Goal: Information Seeking & Learning: Find specific page/section

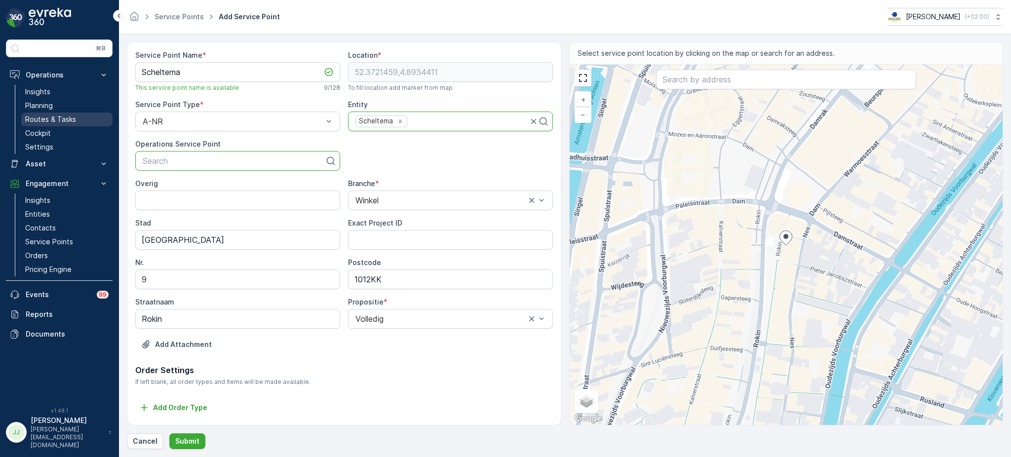
click at [72, 117] on p "Routes & Tasks" at bounding box center [50, 120] width 51 height 10
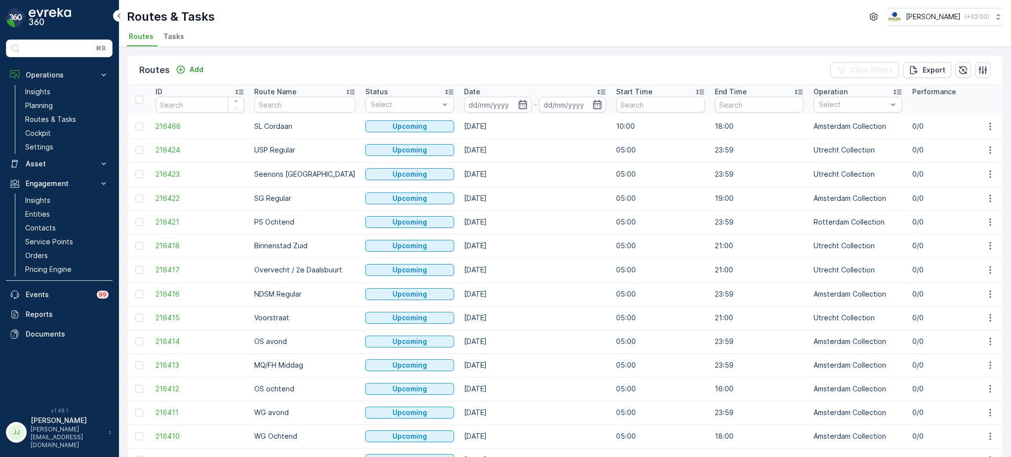
click at [508, 48] on div "Routes Add Clear Filters Export ID Route Name Status Select Date - Start Time E…" at bounding box center [565, 252] width 892 height 410
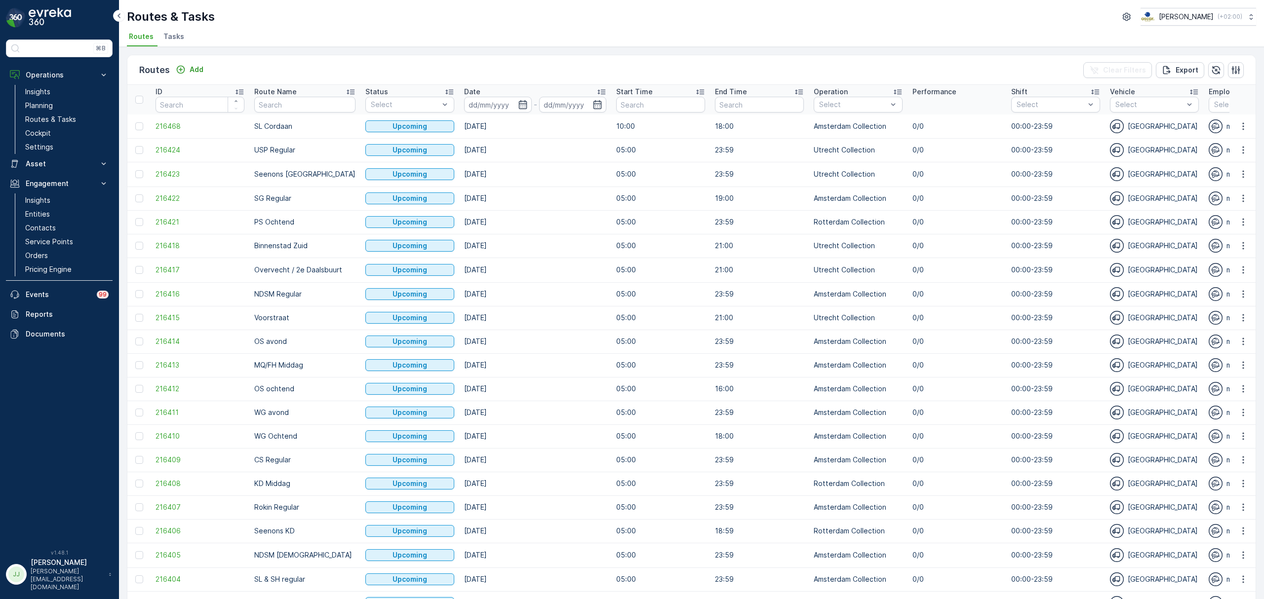
click at [178, 37] on span "Tasks" at bounding box center [173, 37] width 21 height 10
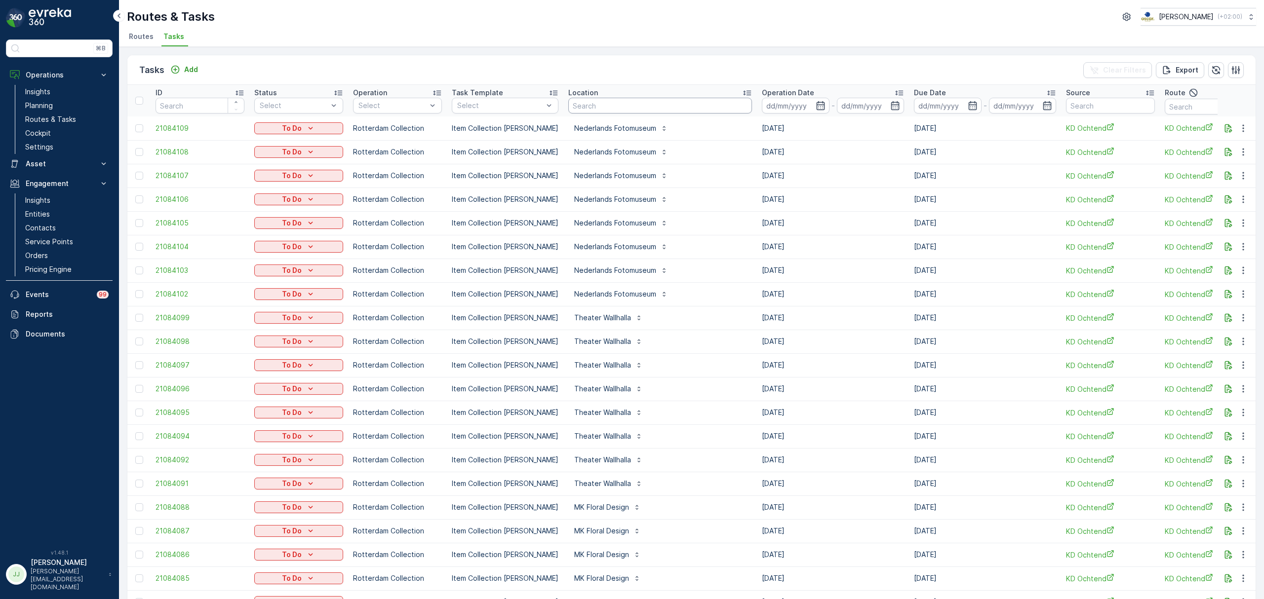
click at [624, 103] on input "text" at bounding box center [660, 106] width 184 height 16
type input "graf"
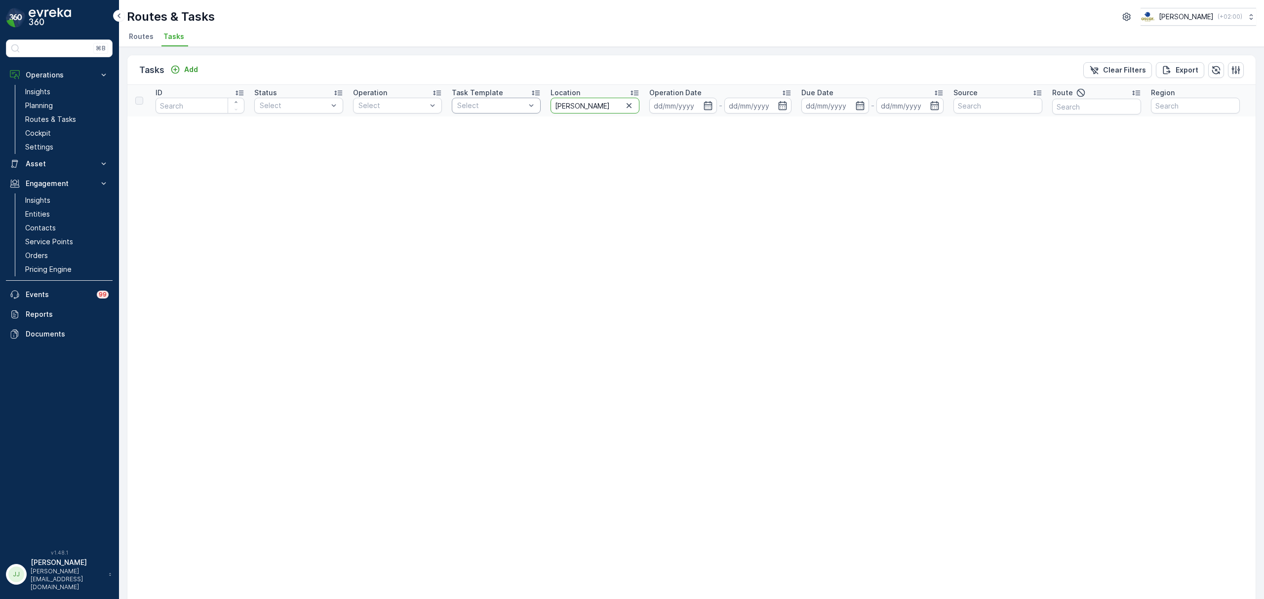
drag, startPoint x: 589, startPoint y: 105, endPoint x: 506, endPoint y: 111, distance: 82.6
click at [506, 111] on tr "ID Status Select Operation Select Task Template Select Location graf Operation …" at bounding box center [866, 101] width 1478 height 32
type input "\"
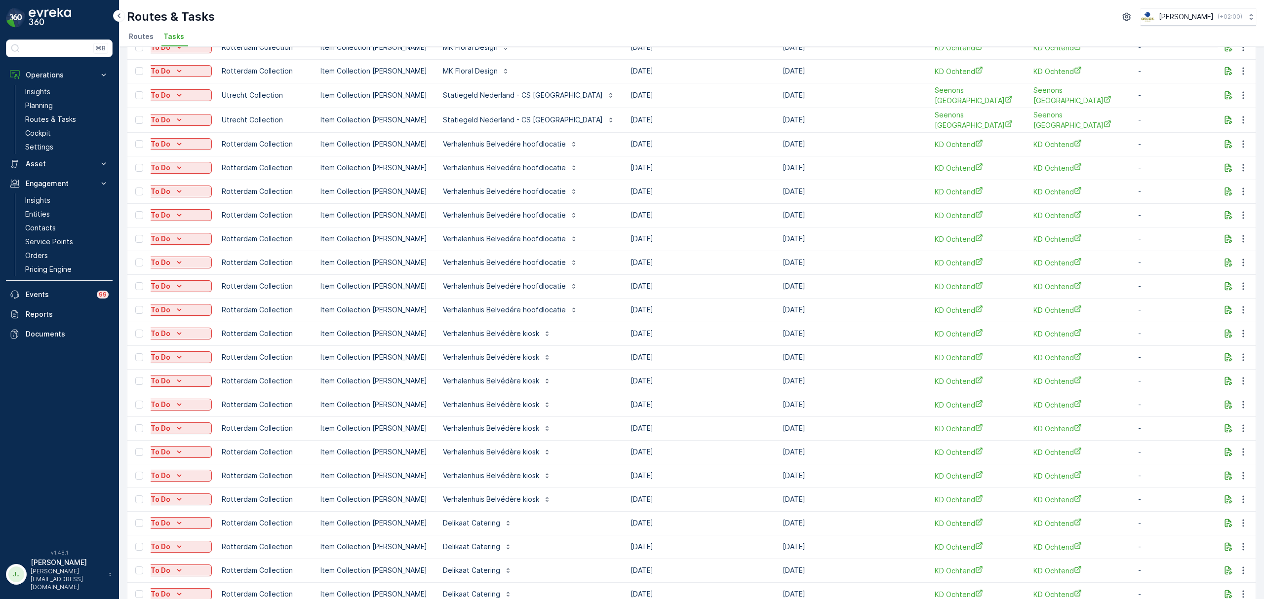
scroll to position [743, 0]
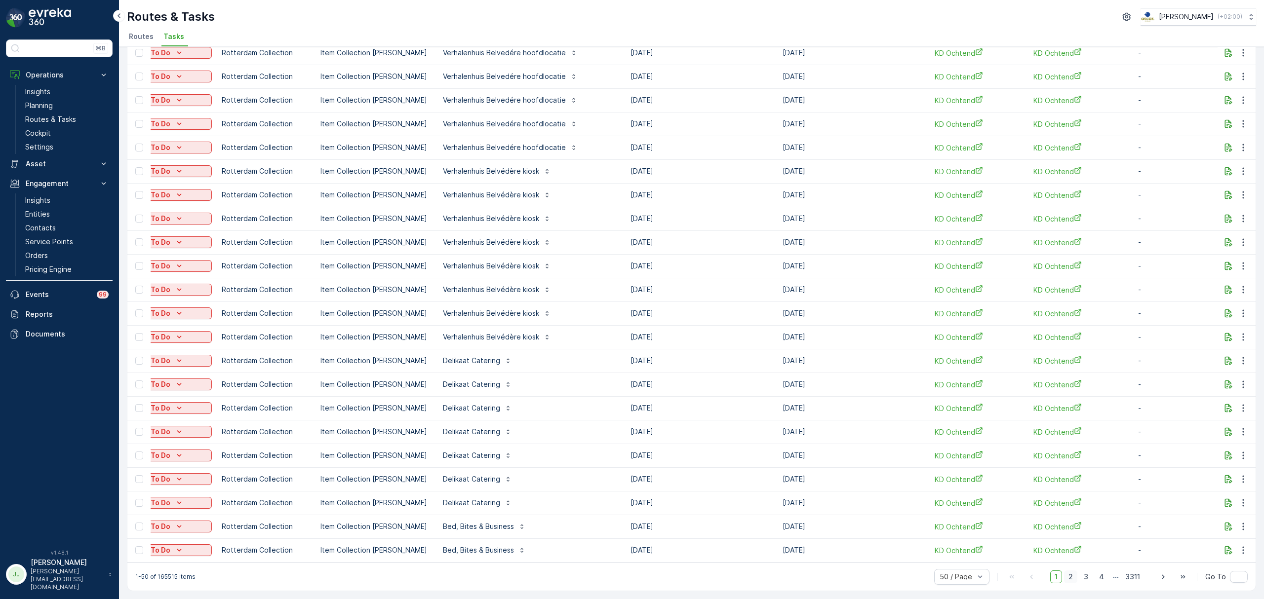
click at [1010, 457] on span "2" at bounding box center [1070, 577] width 13 height 13
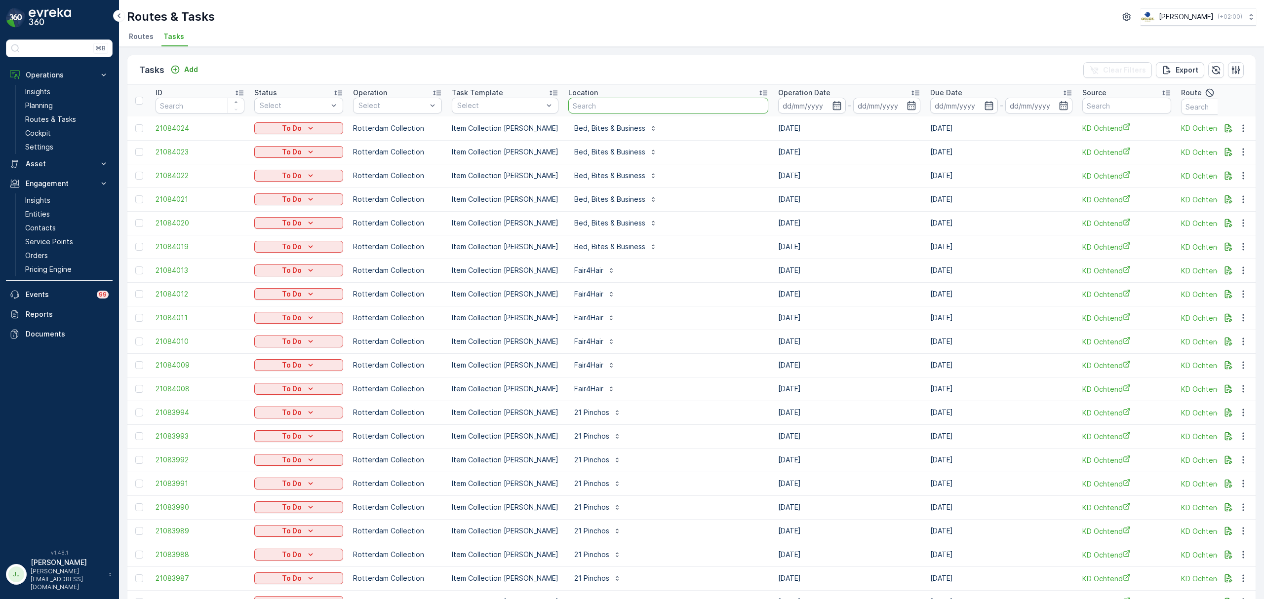
click at [619, 103] on input "text" at bounding box center [668, 106] width 200 height 16
type input "biblio"
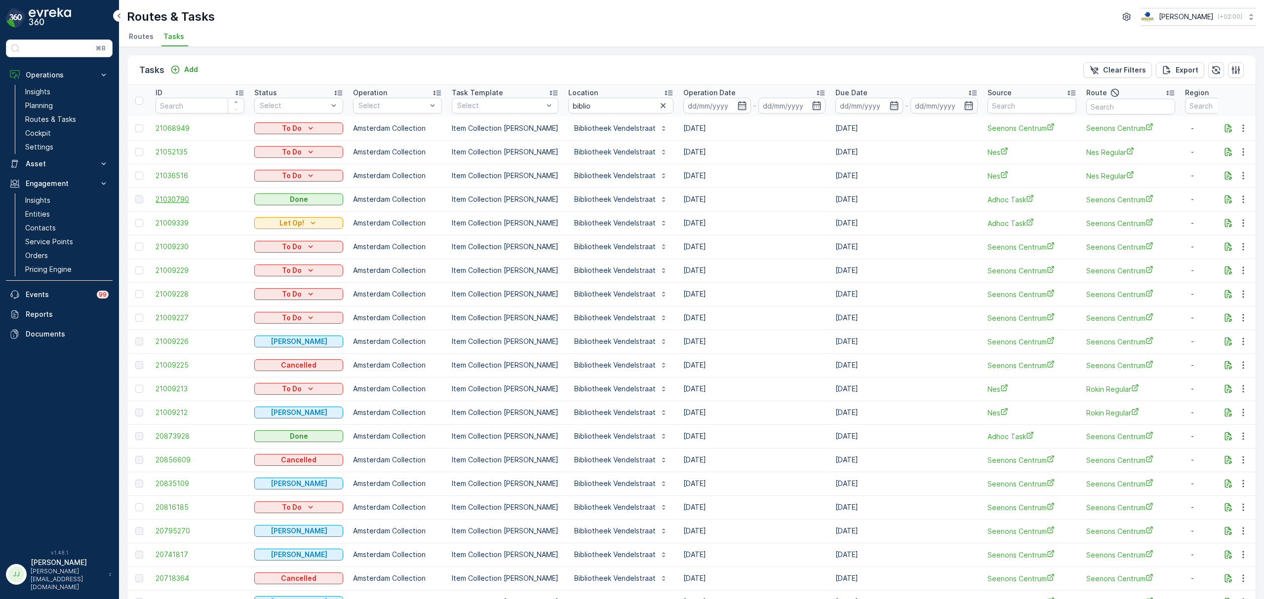
click at [184, 198] on span "21030790" at bounding box center [199, 199] width 89 height 10
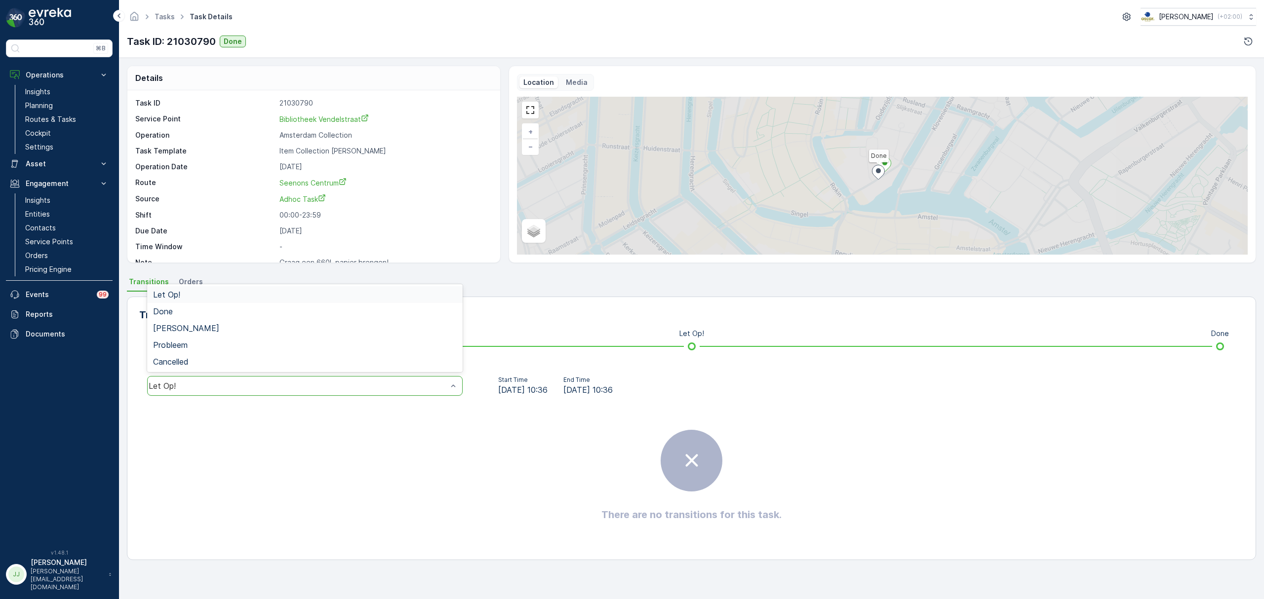
click at [350, 382] on div "Let Op!" at bounding box center [298, 386] width 299 height 9
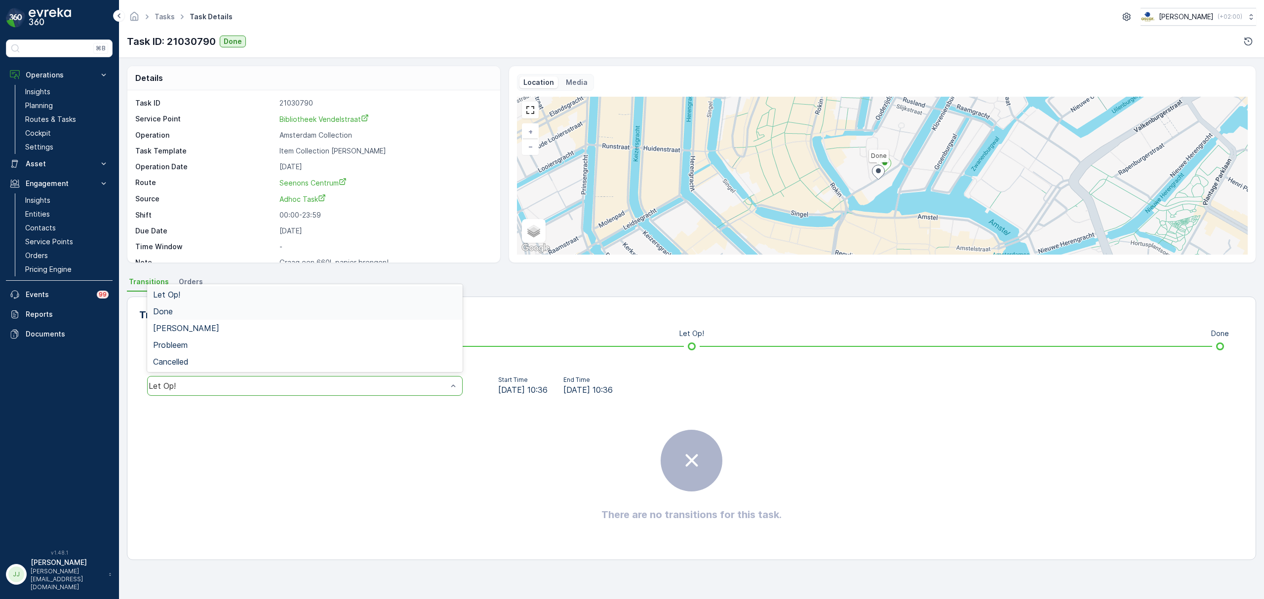
click at [204, 317] on div "Done" at bounding box center [304, 311] width 315 height 17
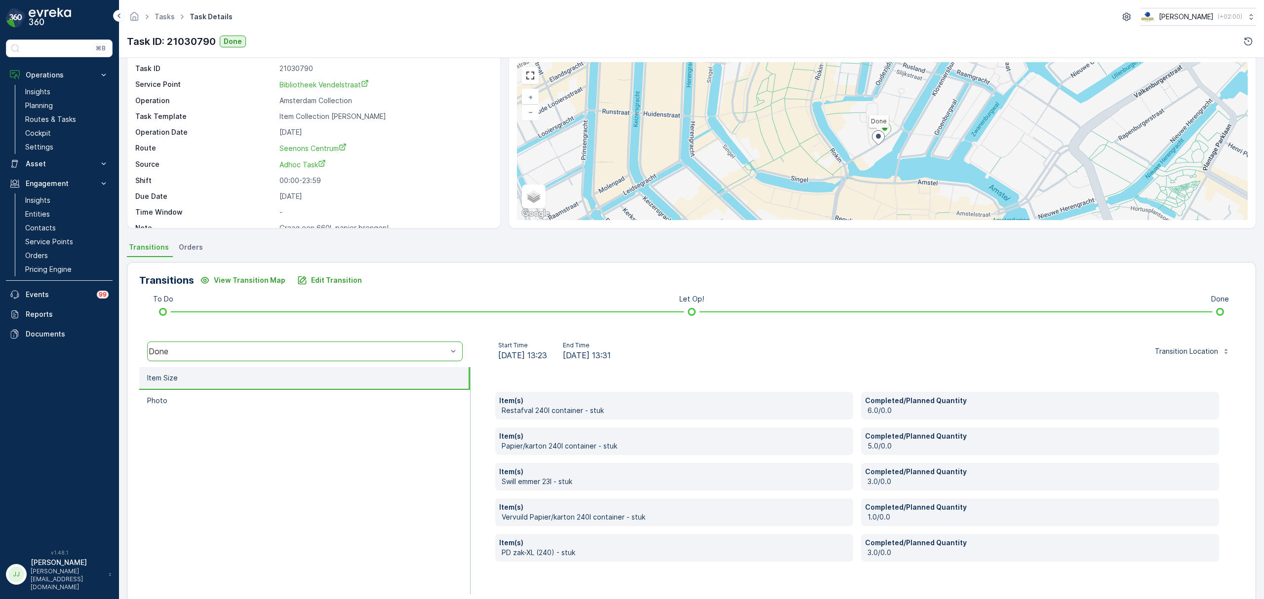
scroll to position [52, 0]
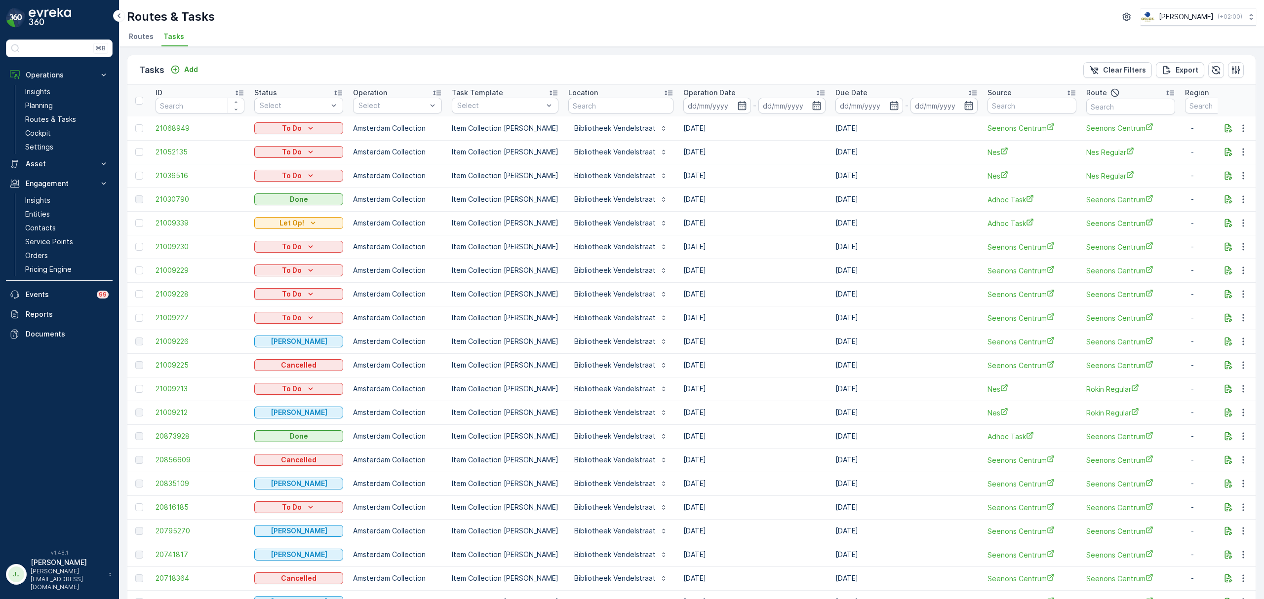
click at [516, 108] on tr "ID Status Select Operation Select Task Template Select Location Operation Date …" at bounding box center [896, 101] width 1539 height 32
type input "oude"
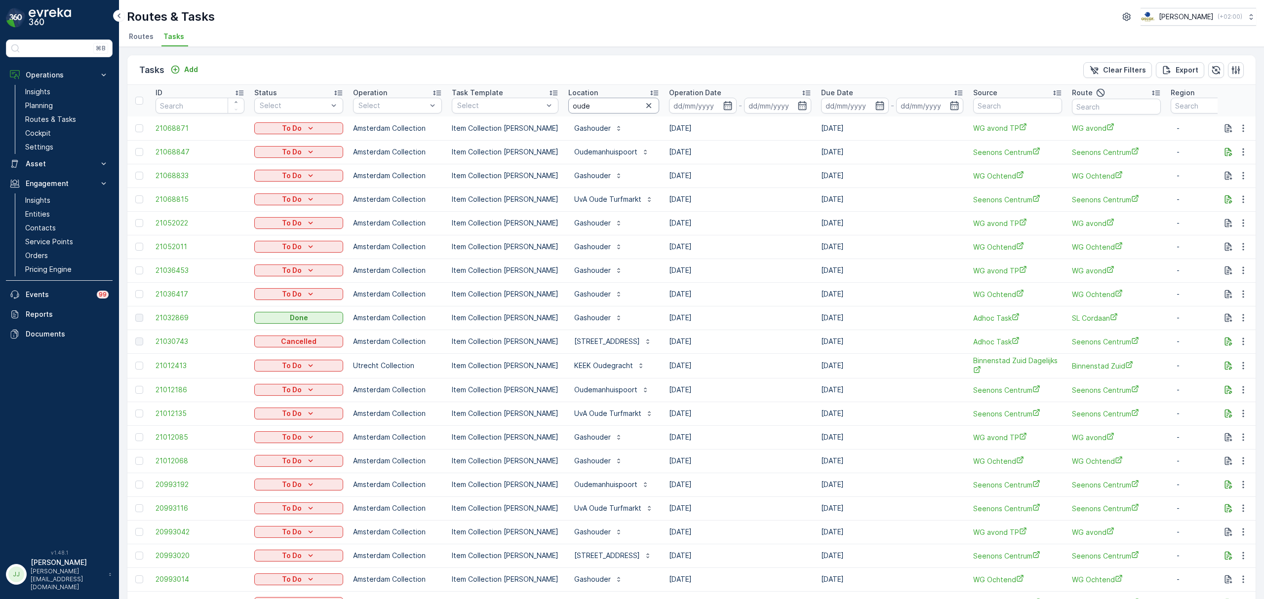
click at [596, 105] on input "oude" at bounding box center [613, 106] width 91 height 16
type input "oude tur"
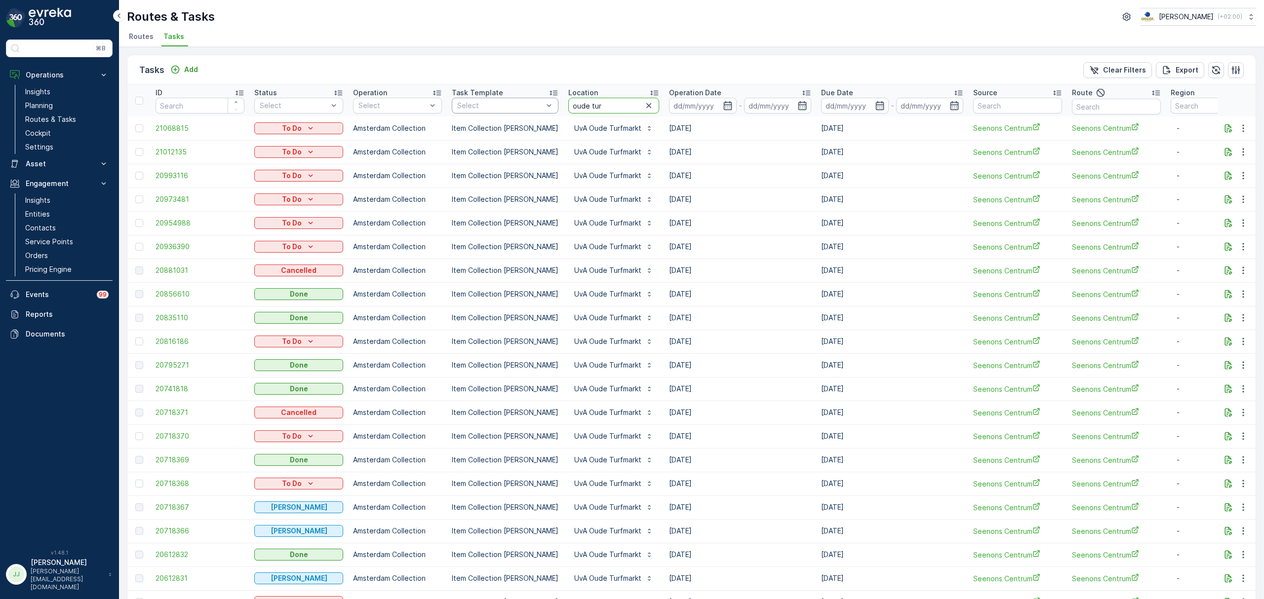
drag, startPoint x: 601, startPoint y: 104, endPoint x: 526, endPoint y: 104, distance: 75.5
click at [526, 104] on tr "ID Status Select Operation Select Task Template Select Location oude tur Operat…" at bounding box center [889, 101] width 1525 height 32
type input "bg1"
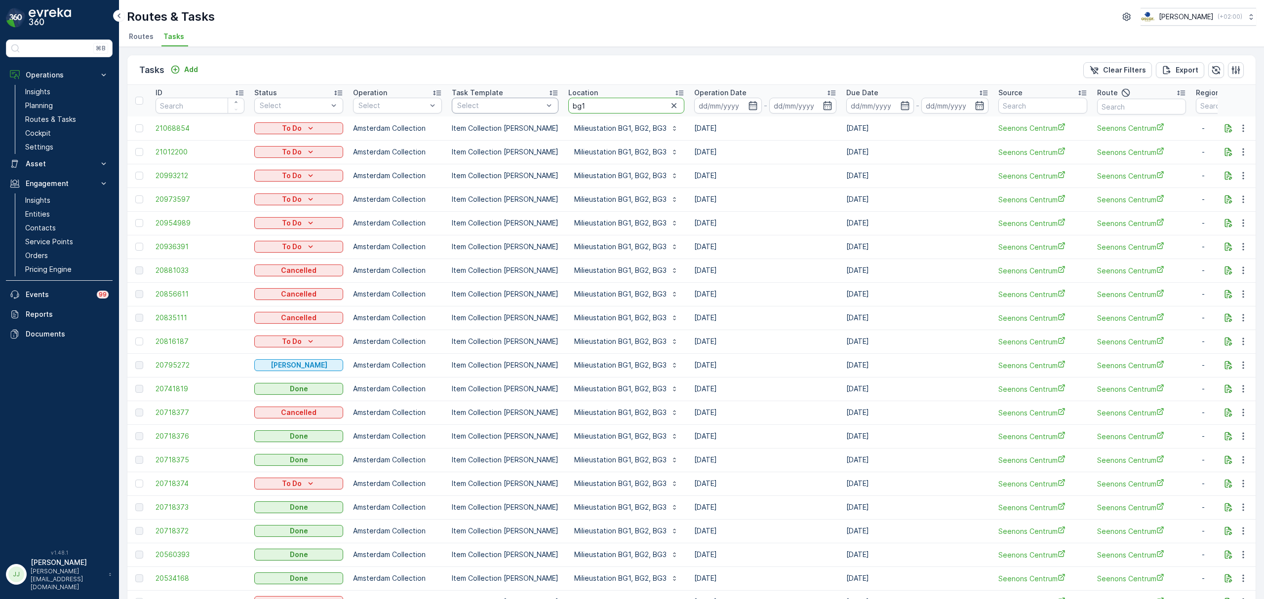
drag, startPoint x: 589, startPoint y: 99, endPoint x: 536, endPoint y: 99, distance: 53.3
click at [536, 99] on tr "ID Status Select Operation Select Task Template Select Location bg1 Operation D…" at bounding box center [902, 101] width 1550 height 32
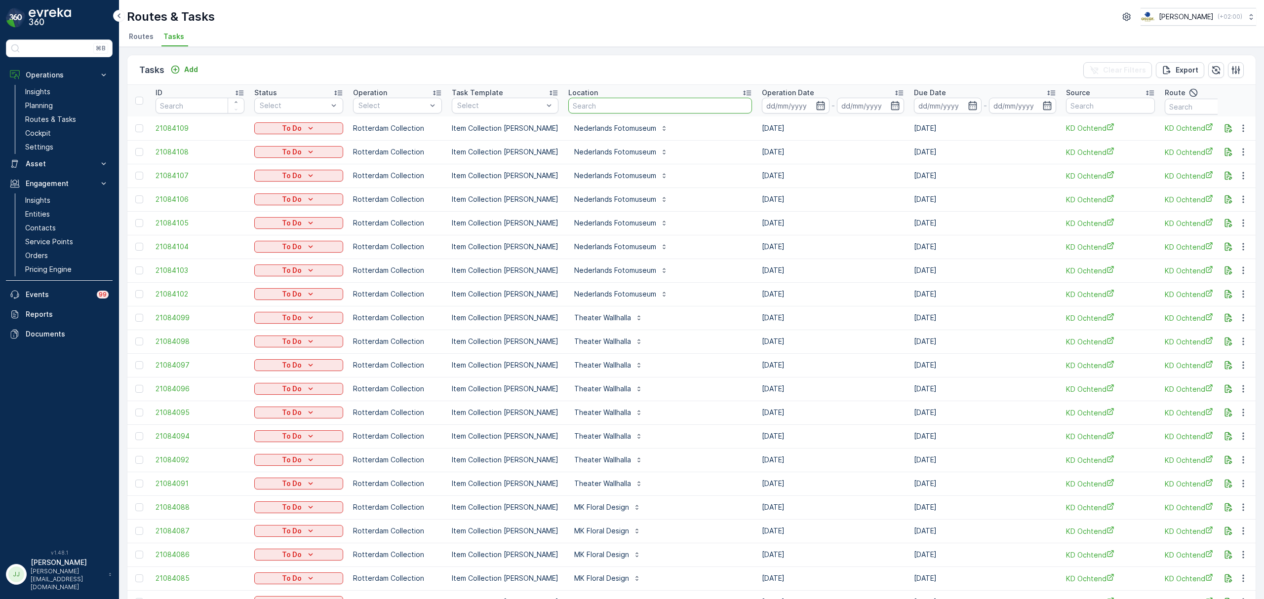
click at [599, 104] on input "text" at bounding box center [660, 106] width 184 height 16
click at [36, 133] on p "Cockpit" at bounding box center [38, 133] width 26 height 10
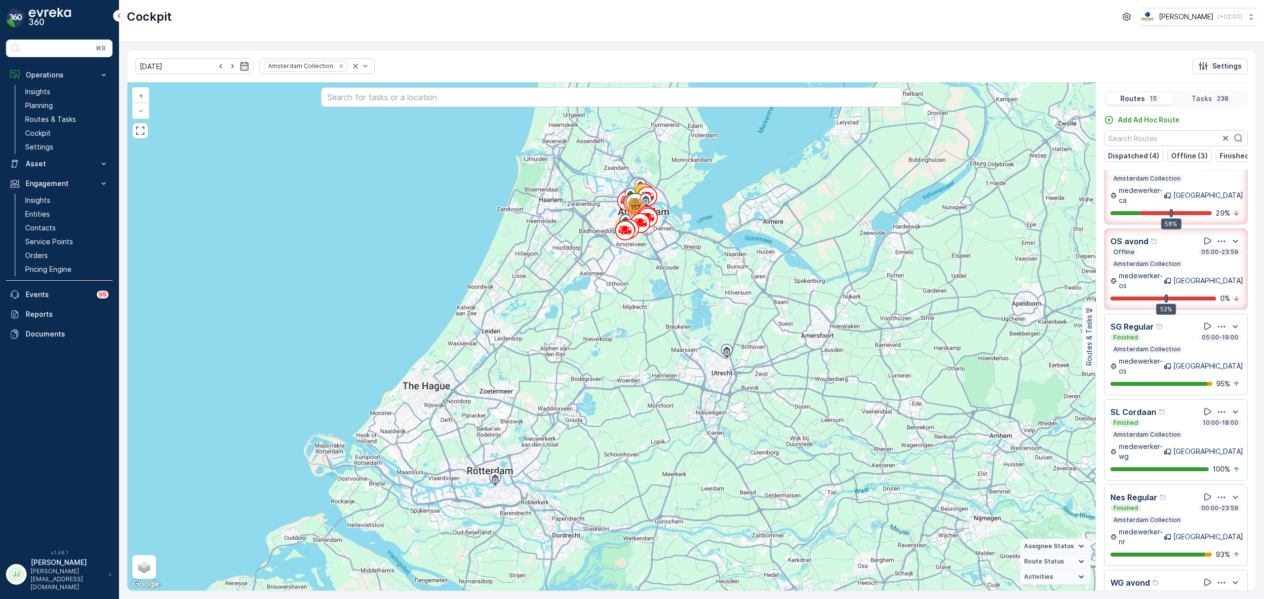
scroll to position [131, 0]
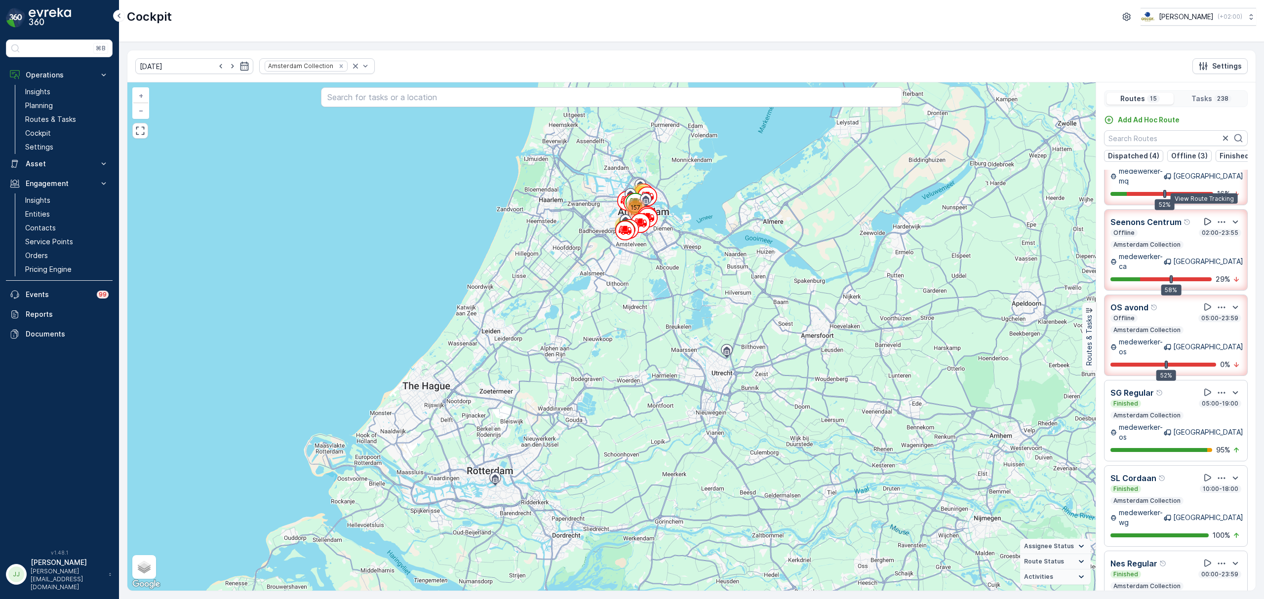
click at [1010, 217] on icon at bounding box center [1207, 222] width 10 height 10
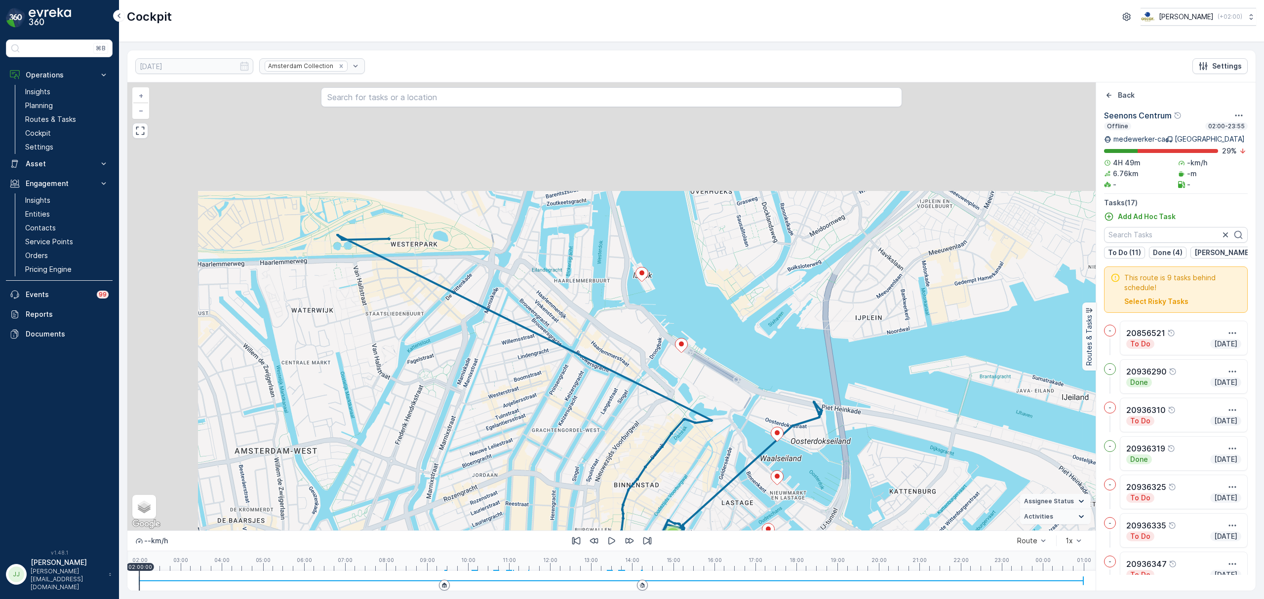
drag, startPoint x: 371, startPoint y: 279, endPoint x: 474, endPoint y: 439, distance: 189.6
click at [474, 439] on div "2 3 3 + − Satellite Roadmap Terrain Hybrid Leaflet Keyboard shortcuts Map Data …" at bounding box center [611, 306] width 968 height 448
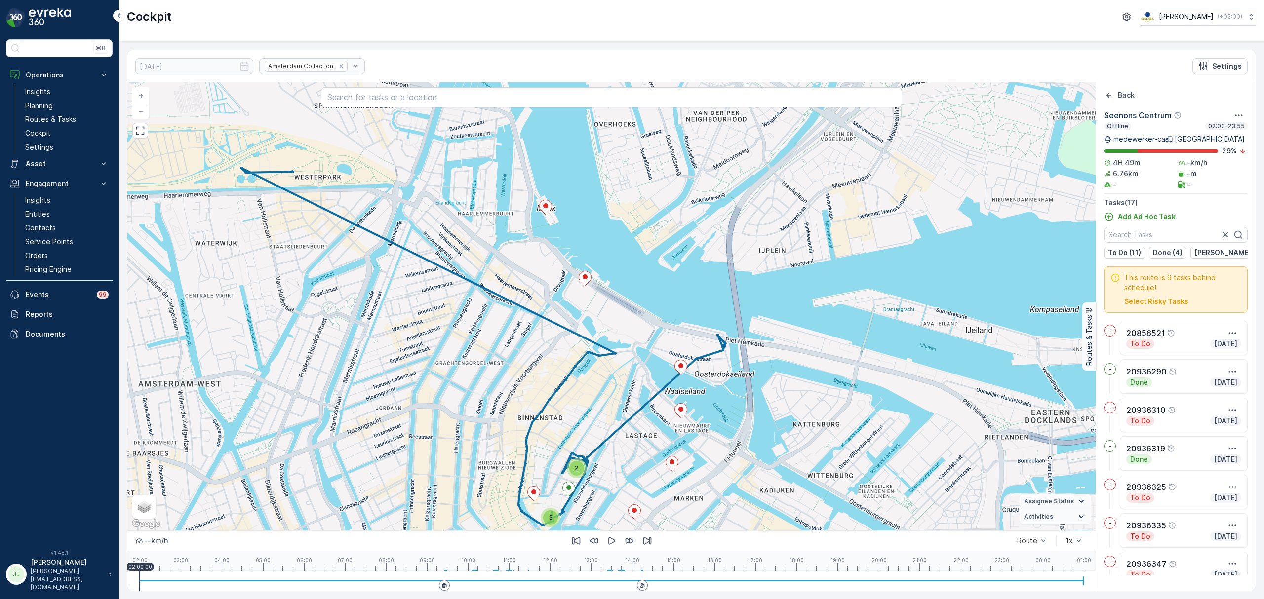
click at [364, 419] on div "2 3 3 + − Satellite Roadmap Terrain Hybrid Leaflet Keyboard shortcuts Map Data …" at bounding box center [611, 306] width 968 height 448
drag, startPoint x: 440, startPoint y: 409, endPoint x: 439, endPoint y: 348, distance: 61.7
click at [439, 345] on div "2 3 3 + − Satellite Roadmap Terrain Hybrid Leaflet Keyboard shortcuts Map Data …" at bounding box center [611, 306] width 968 height 448
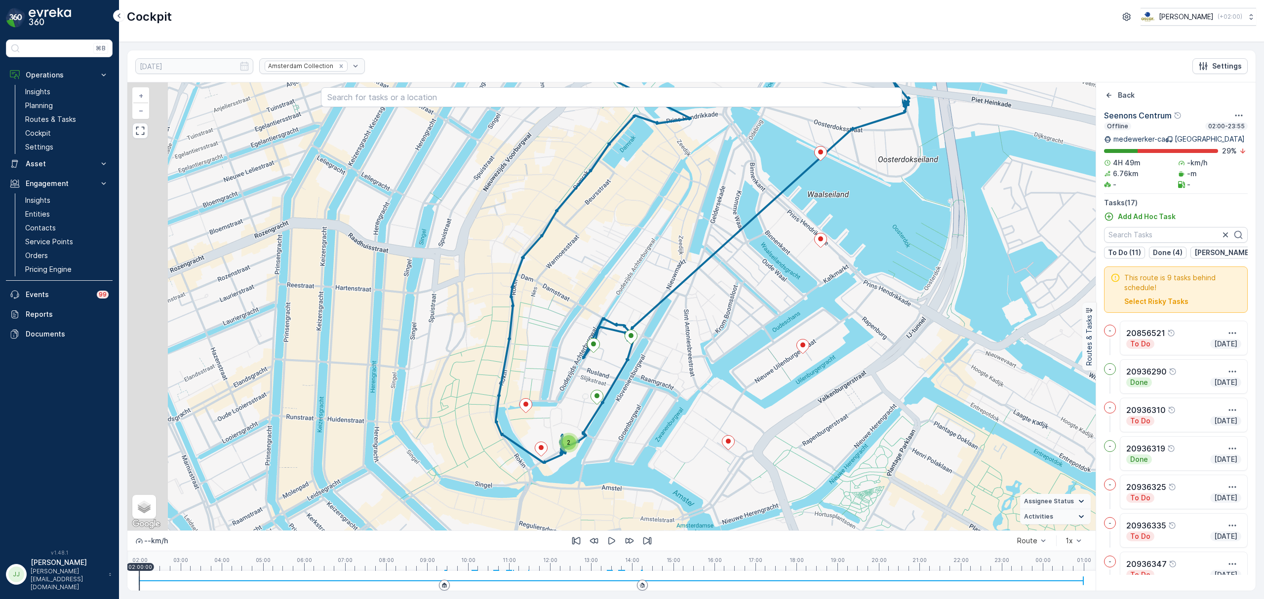
drag, startPoint x: 607, startPoint y: 415, endPoint x: 654, endPoint y: 404, distance: 48.2
click at [654, 404] on div "2 2 + − Satellite Roadmap Terrain Hybrid Leaflet Keyboard shortcuts Map Data Ma…" at bounding box center [611, 306] width 968 height 448
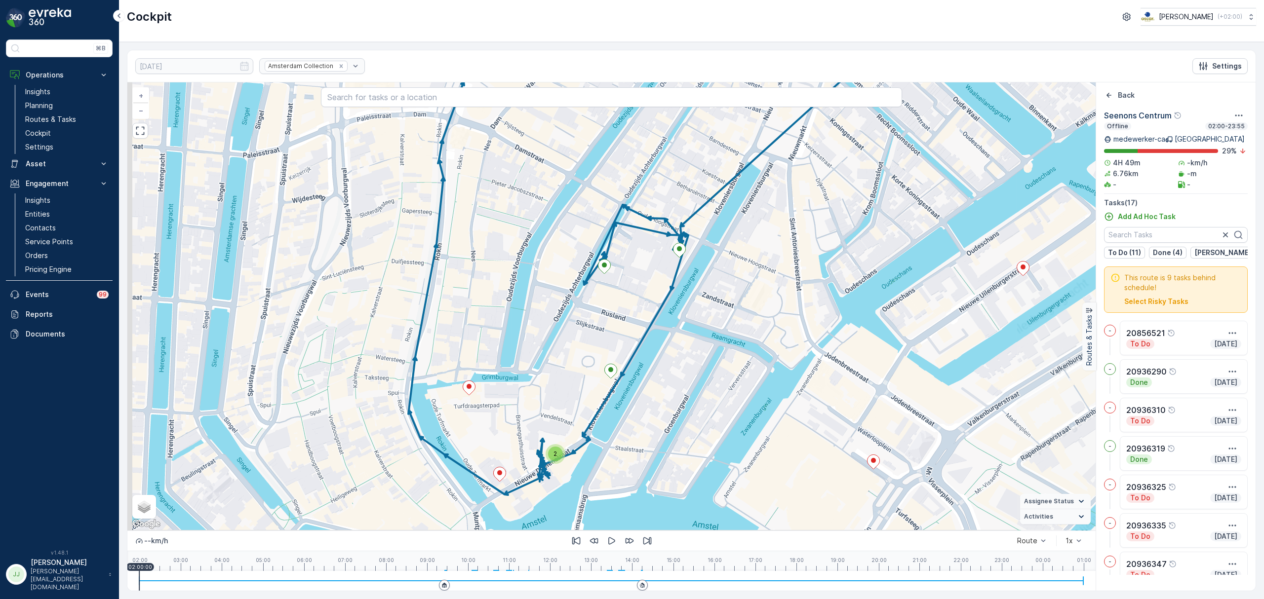
drag, startPoint x: 520, startPoint y: 413, endPoint x: 581, endPoint y: 357, distance: 82.5
click at [581, 357] on div "2 2 + − Satellite Roadmap Terrain Hybrid Leaflet Keyboard shortcuts Map Data Ma…" at bounding box center [611, 306] width 968 height 448
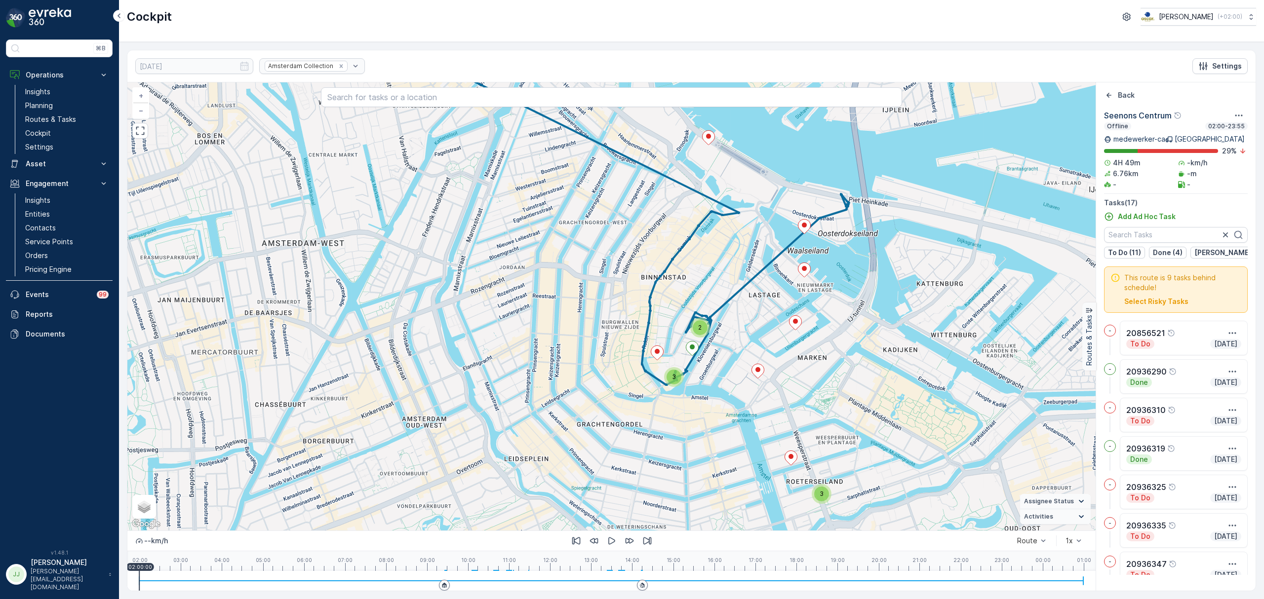
drag, startPoint x: 728, startPoint y: 376, endPoint x: 709, endPoint y: 324, distance: 54.5
click at [709, 324] on div "3 3 2 + − Satellite Roadmap Terrain Hybrid Leaflet Keyboard shortcuts Map Data …" at bounding box center [611, 306] width 968 height 448
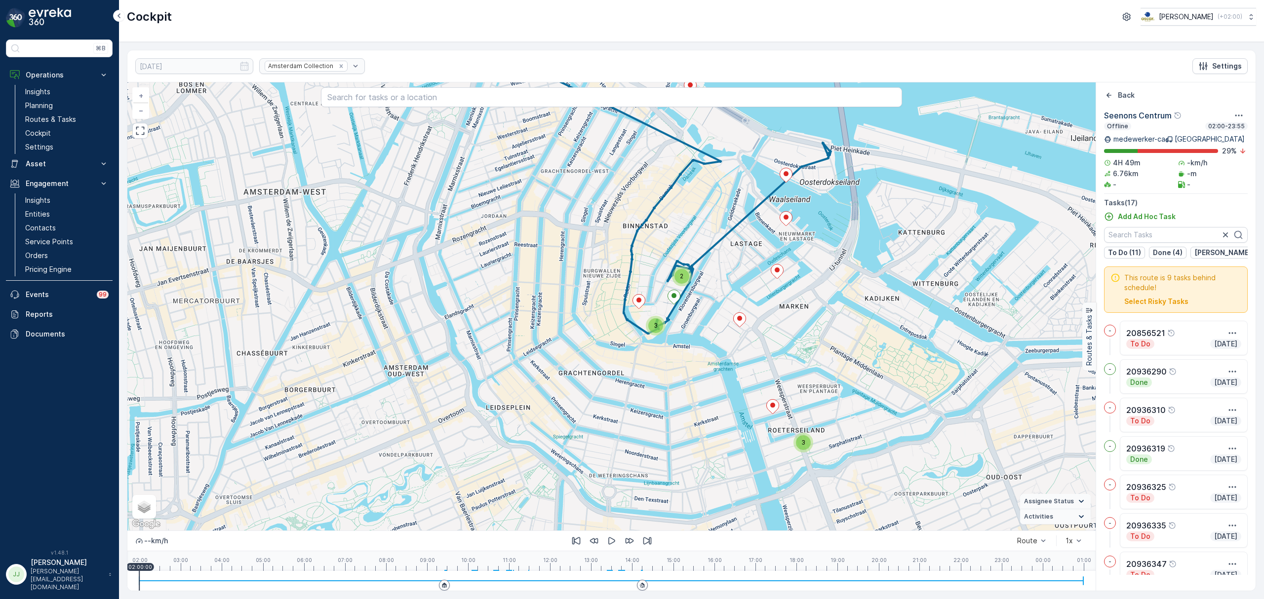
click at [800, 441] on div "3" at bounding box center [803, 442] width 15 height 15
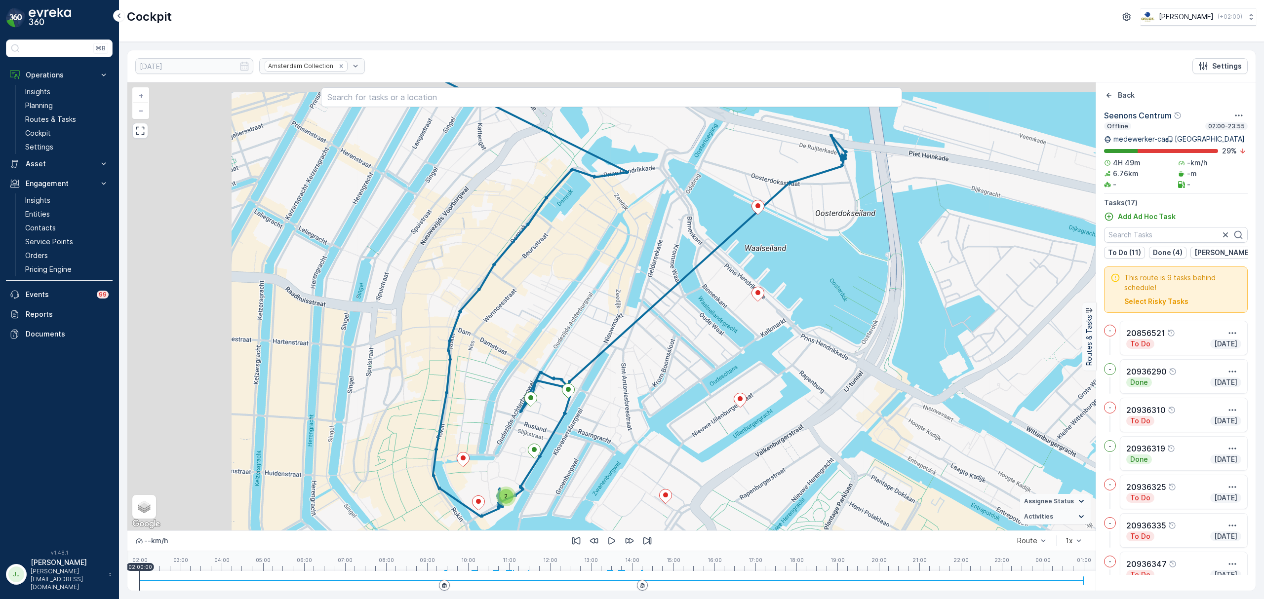
drag, startPoint x: 656, startPoint y: 319, endPoint x: 812, endPoint y: 354, distance: 159.9
click at [812, 354] on div "2 2 + − Satellite Roadmap Terrain Hybrid Leaflet Keyboard shortcuts Map Data Ma…" at bounding box center [611, 306] width 968 height 448
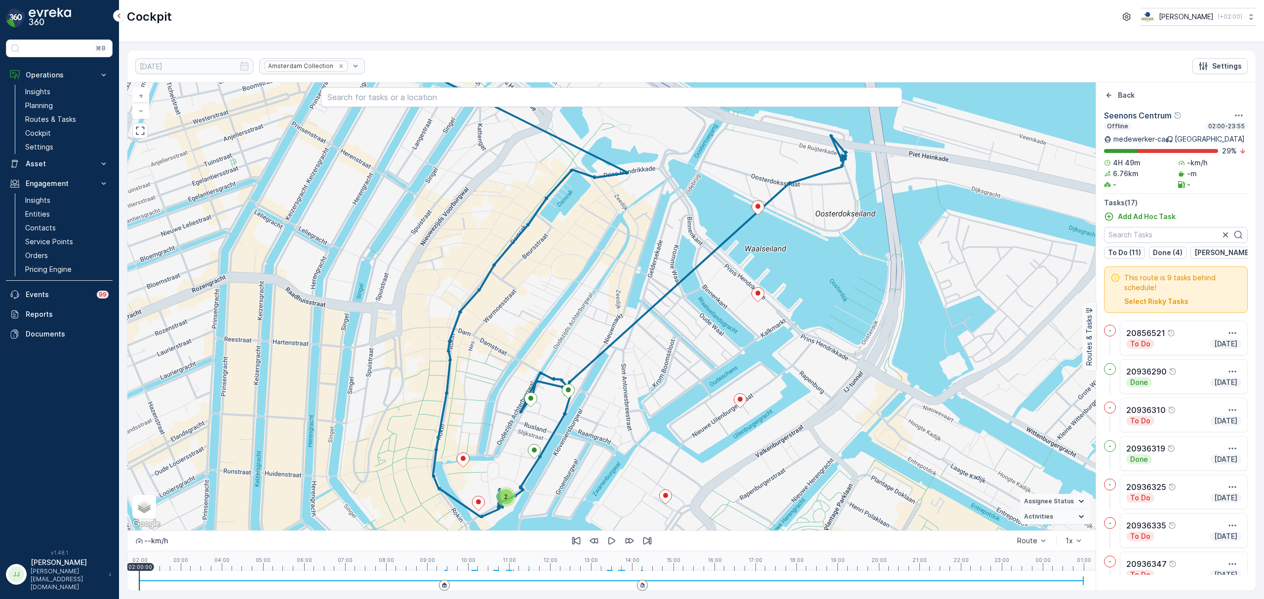
click at [519, 457] on div "2 2 20936390 + − Satellite Roadmap Terrain Hybrid Leaflet Keyboard shortcuts Ma…" at bounding box center [611, 306] width 968 height 448
click at [509, 457] on div "2" at bounding box center [506, 497] width 15 height 15
click at [1010, 93] on p "Back" at bounding box center [1126, 95] width 17 height 10
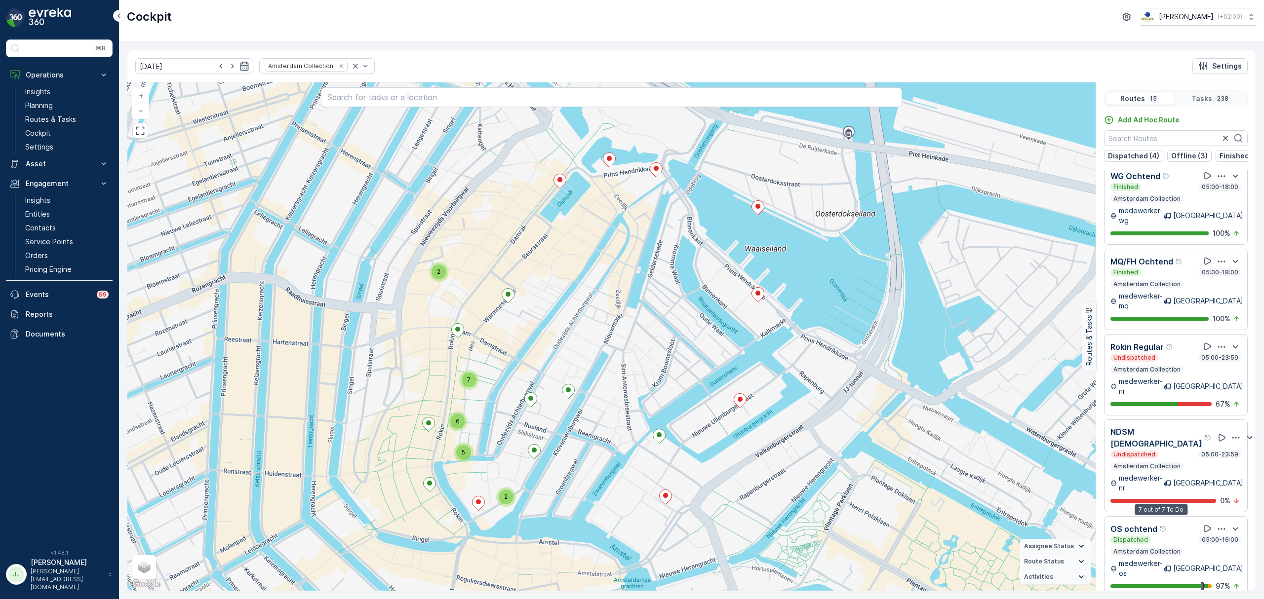
scroll to position [706, 0]
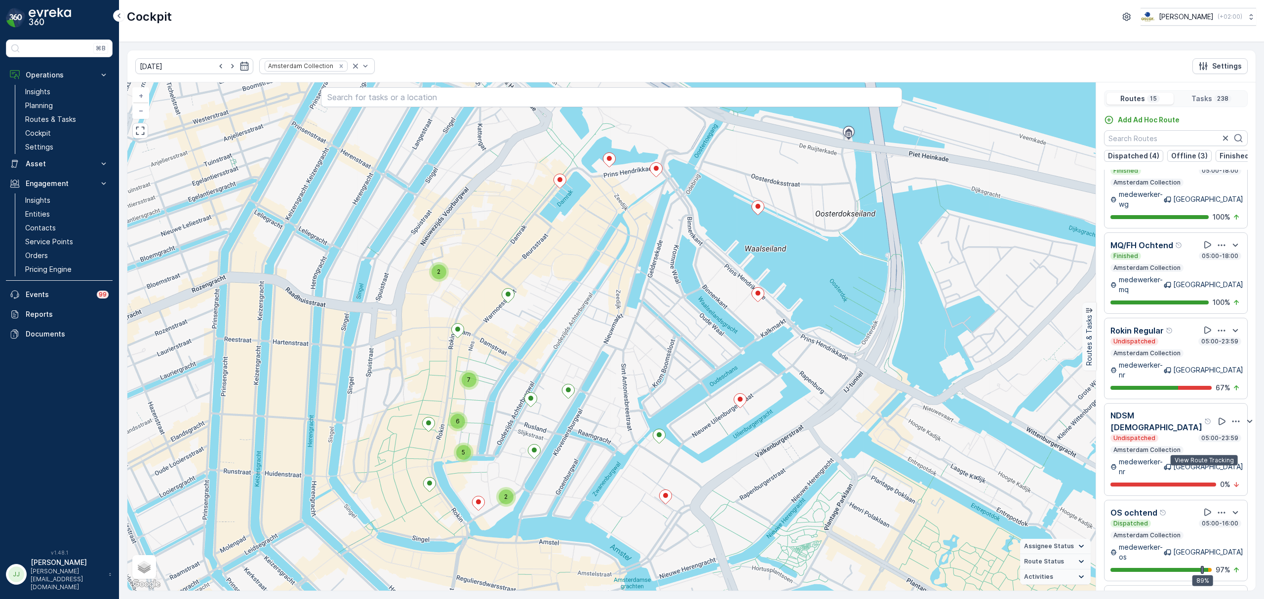
click at [1010, 457] on icon at bounding box center [1207, 597] width 7 height 7
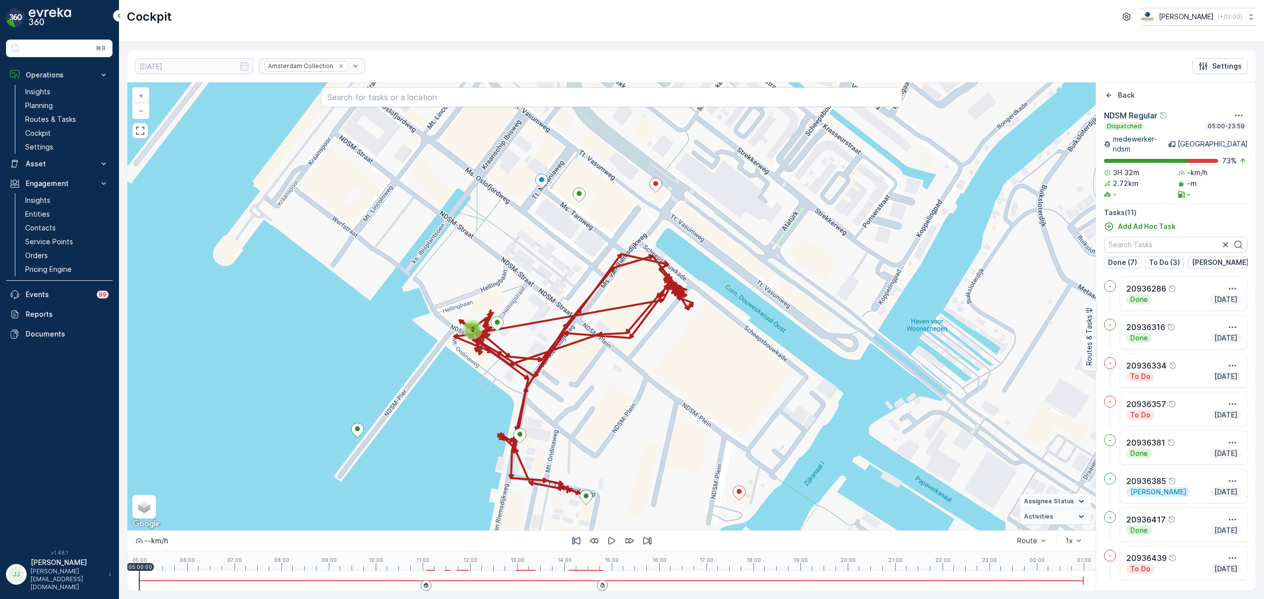
click at [474, 330] on div "2" at bounding box center [472, 329] width 15 height 15
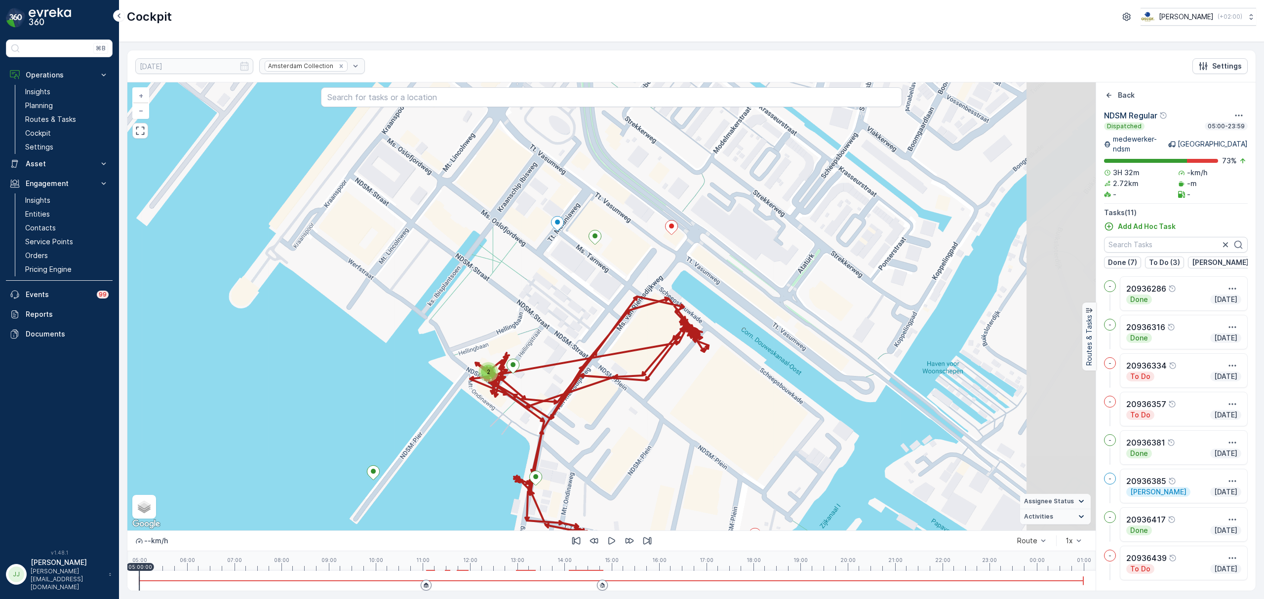
drag, startPoint x: 718, startPoint y: 232, endPoint x: 584, endPoint y: 322, distance: 161.3
click at [584, 322] on div "2 + − Satellite Roadmap Terrain Hybrid Leaflet Keyboard shortcuts Map Data Map …" at bounding box center [611, 306] width 968 height 448
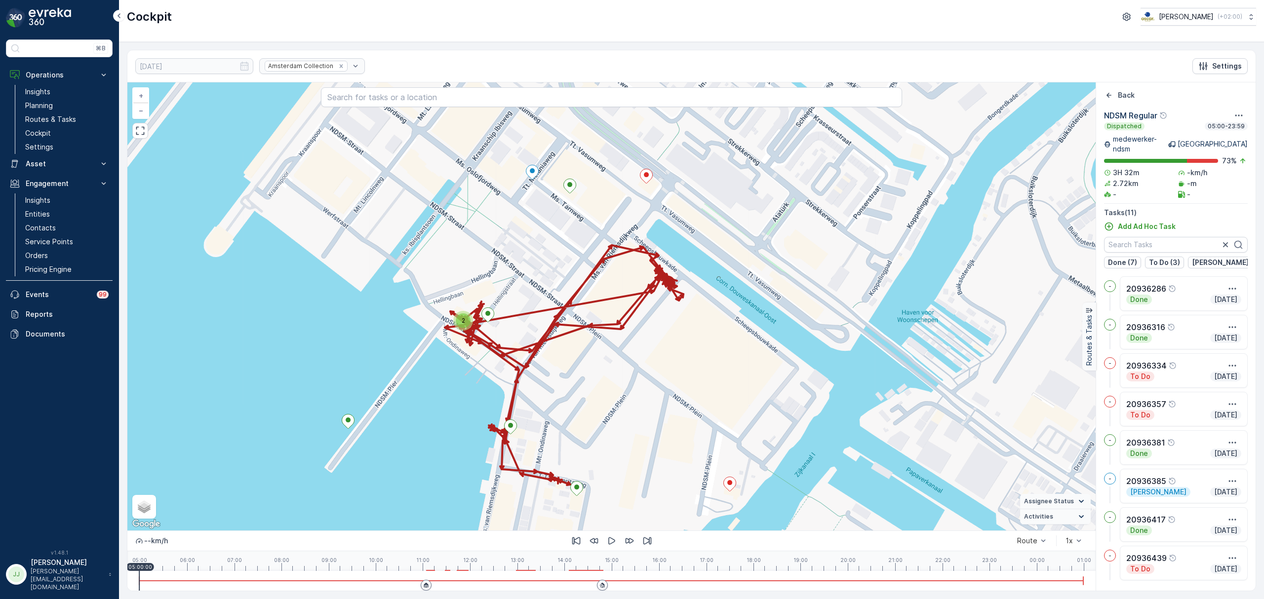
drag, startPoint x: 577, startPoint y: 320, endPoint x: 715, endPoint y: 432, distance: 178.6
click at [553, 269] on div "2 + − Satellite Roadmap Terrain Hybrid Leaflet Keyboard shortcuts Map Data Map …" at bounding box center [611, 306] width 968 height 448
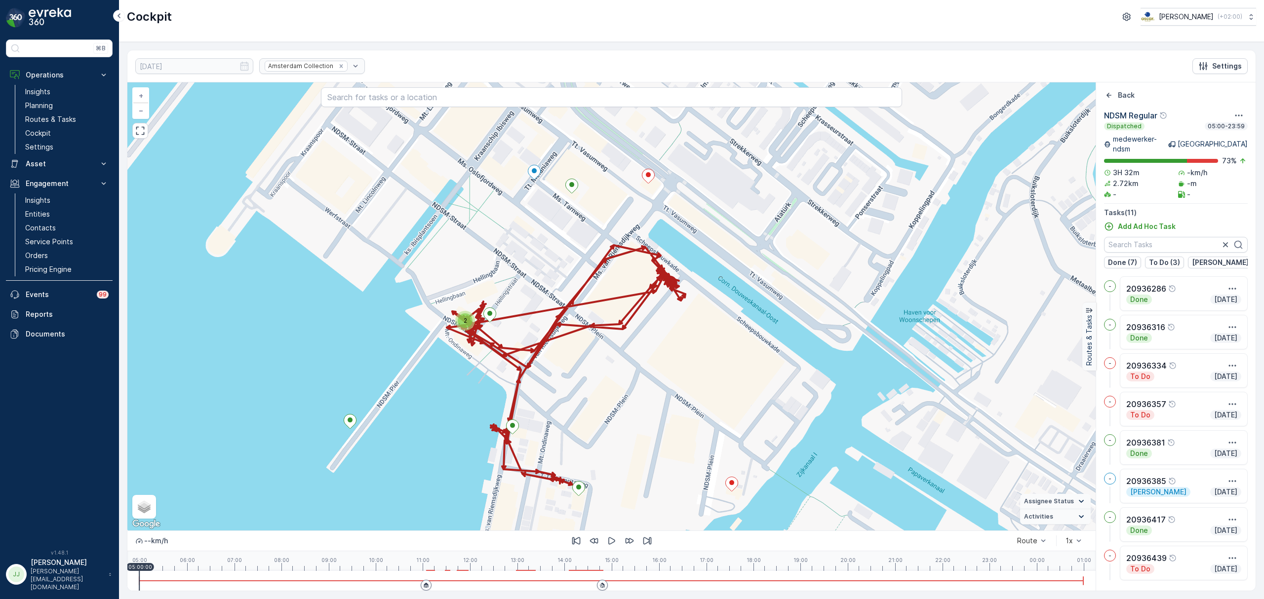
drag, startPoint x: 721, startPoint y: 442, endPoint x: 666, endPoint y: 342, distance: 114.4
click at [666, 342] on div "2 + − Satellite Roadmap Terrain Hybrid Leaflet Keyboard shortcuts Map Data Map …" at bounding box center [611, 306] width 968 height 448
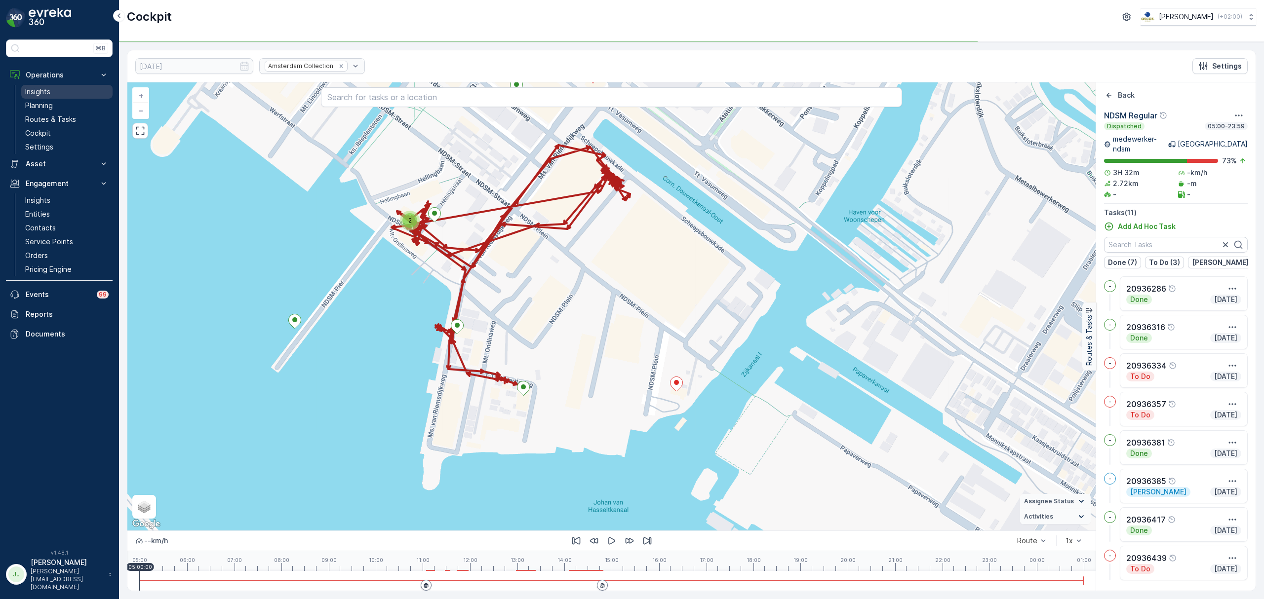
drag, startPoint x: 74, startPoint y: 108, endPoint x: 88, endPoint y: 99, distance: 16.8
click at [74, 108] on link "Planning" at bounding box center [66, 106] width 91 height 14
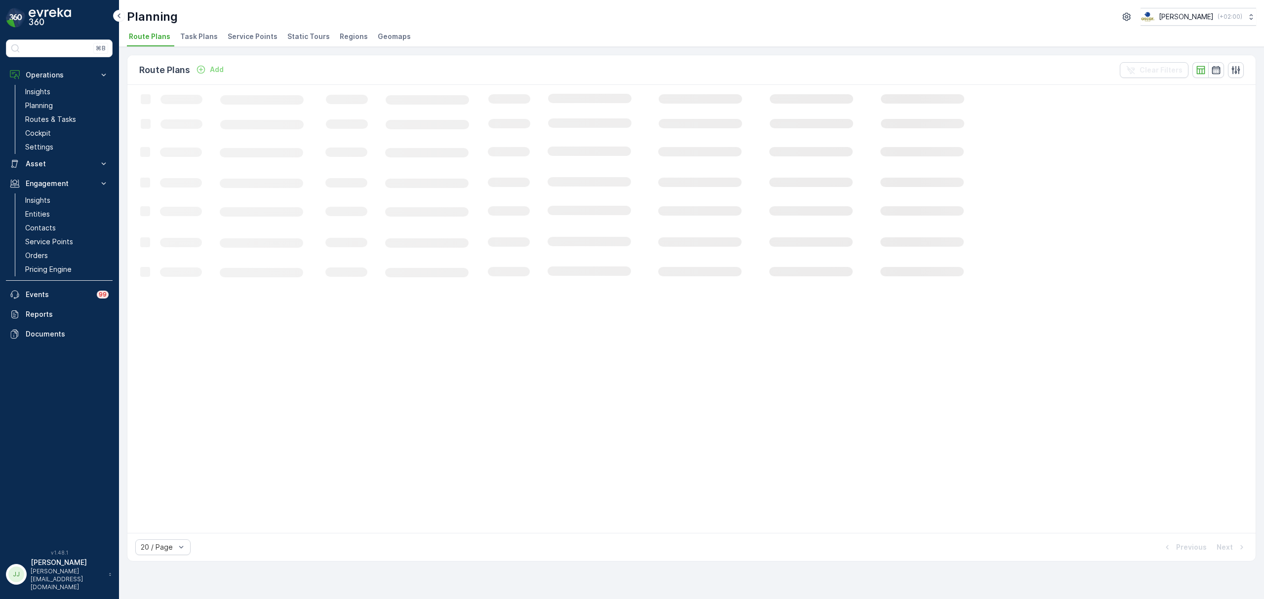
click at [196, 36] on span "Task Plans" at bounding box center [199, 37] width 38 height 10
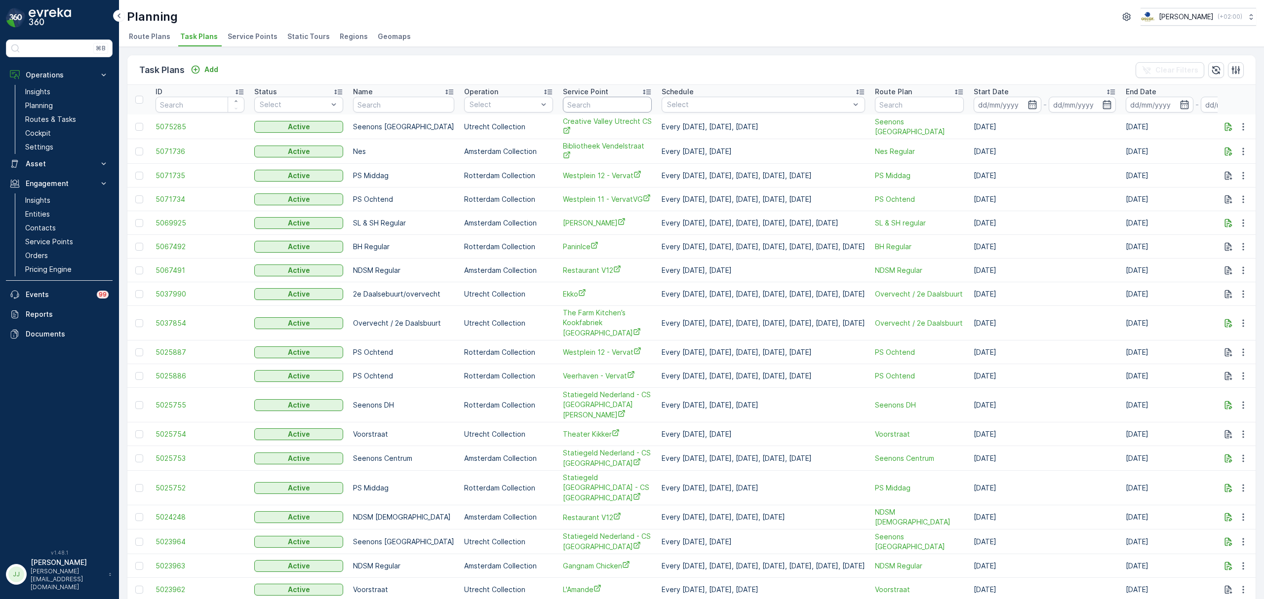
click at [577, 105] on input "text" at bounding box center [607, 105] width 89 height 16
type input "utrecht"
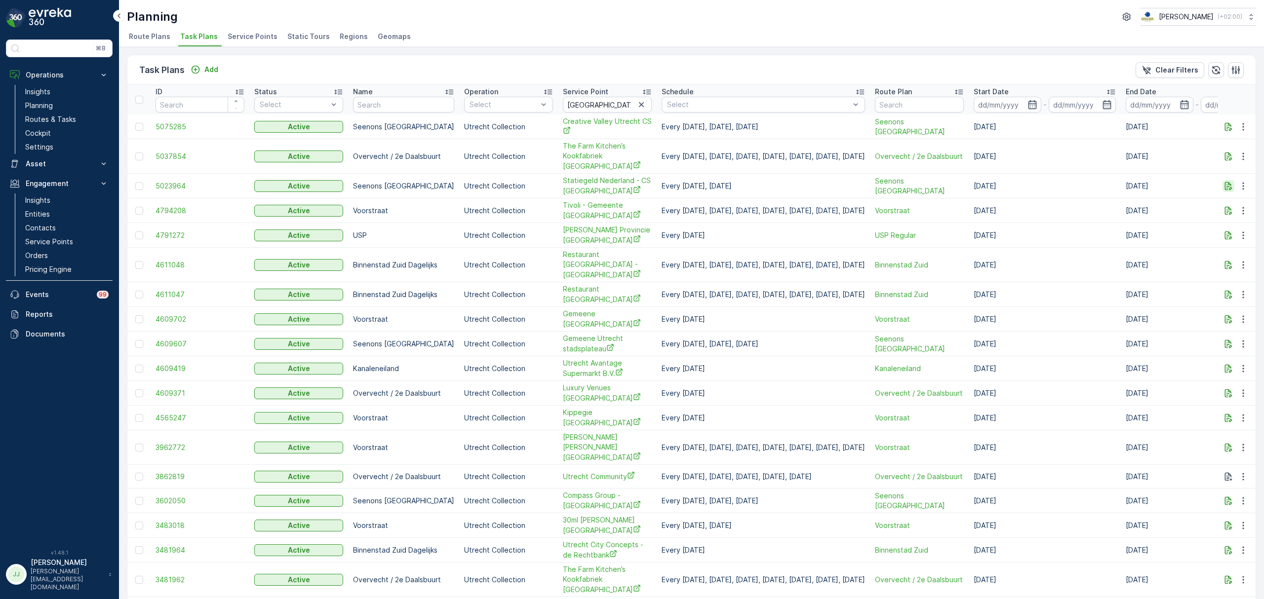
click at [1010, 182] on icon "button" at bounding box center [1228, 186] width 7 height 8
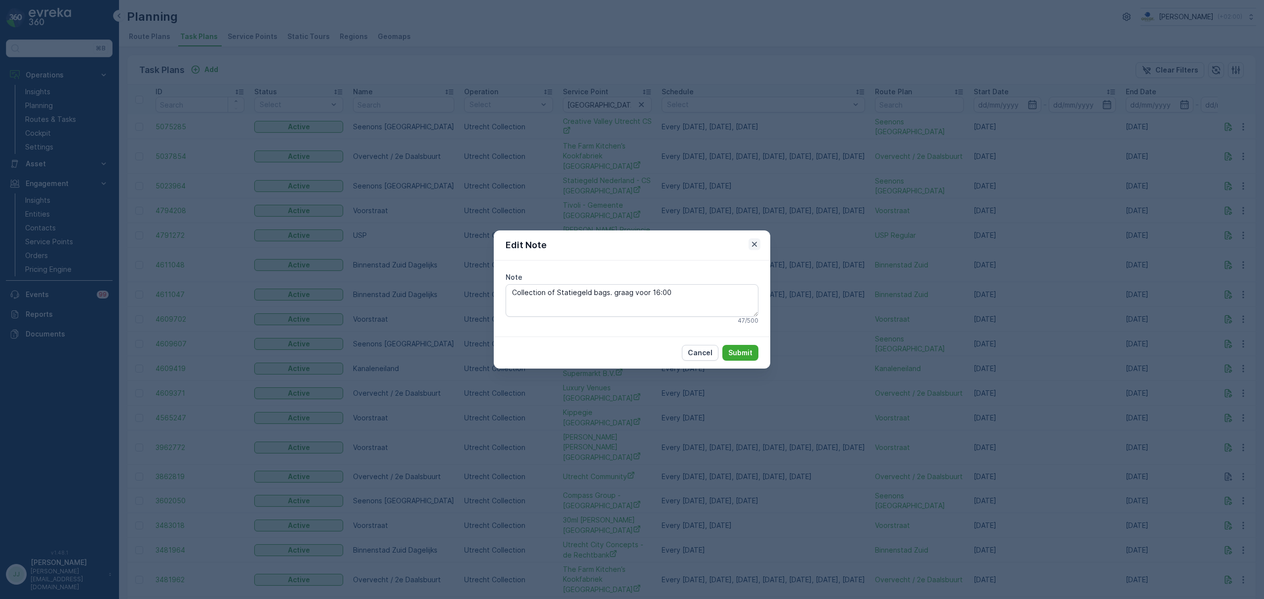
click at [758, 242] on icon "button" at bounding box center [754, 244] width 10 height 10
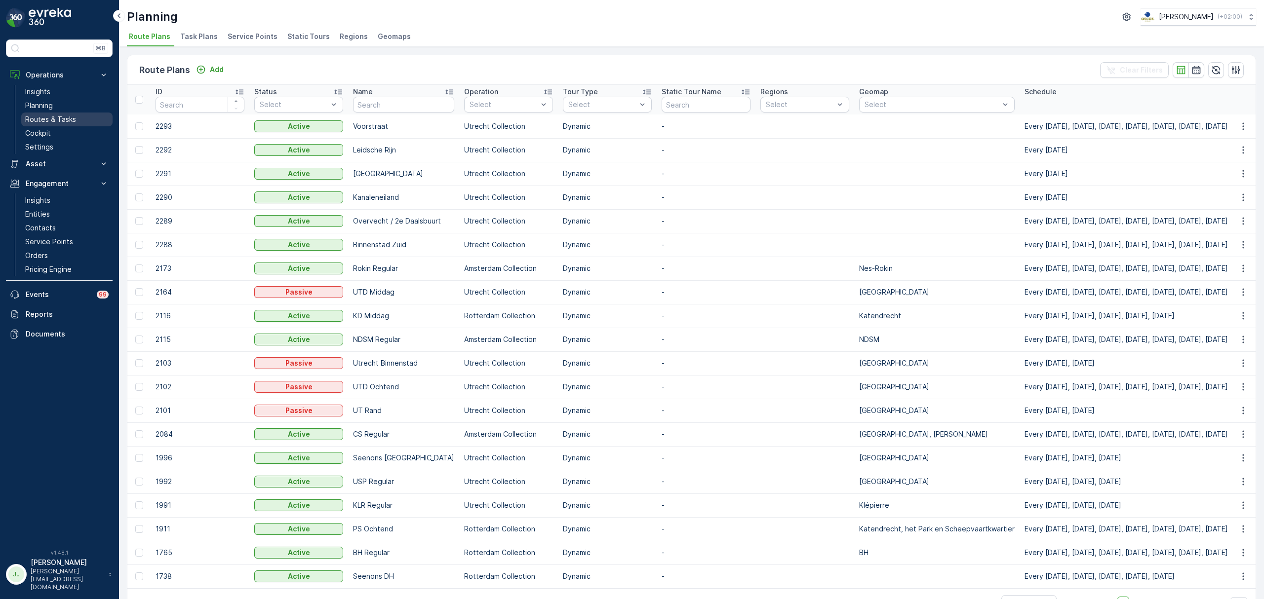
click at [80, 118] on link "Routes & Tasks" at bounding box center [66, 120] width 91 height 14
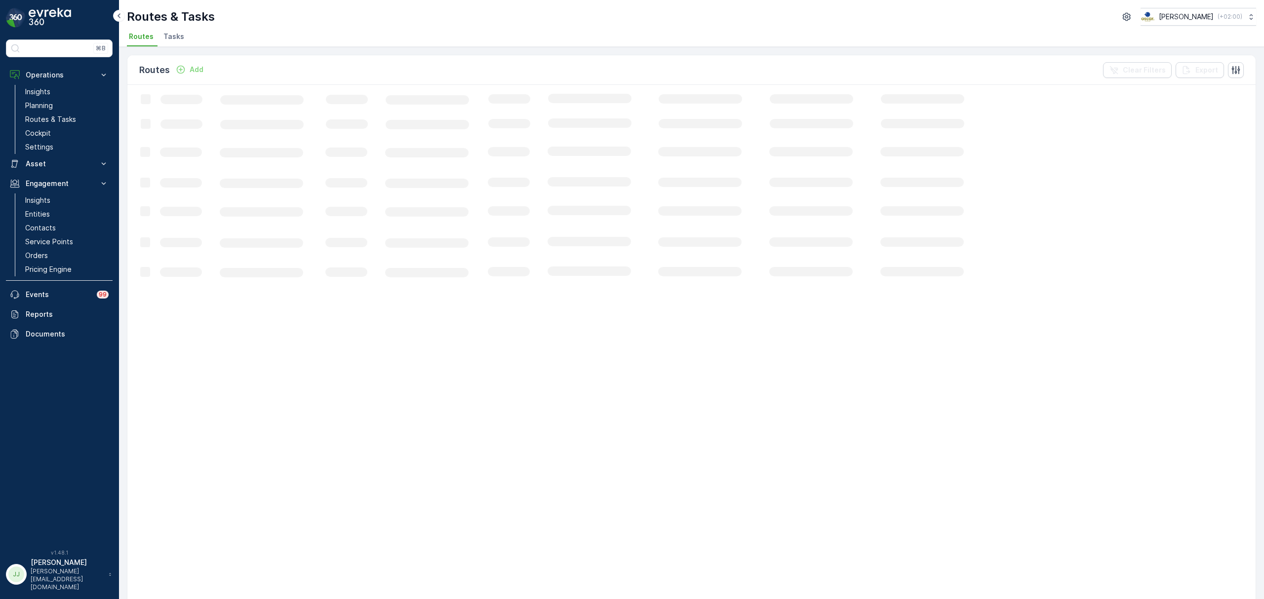
click at [181, 37] on span "Tasks" at bounding box center [173, 37] width 21 height 10
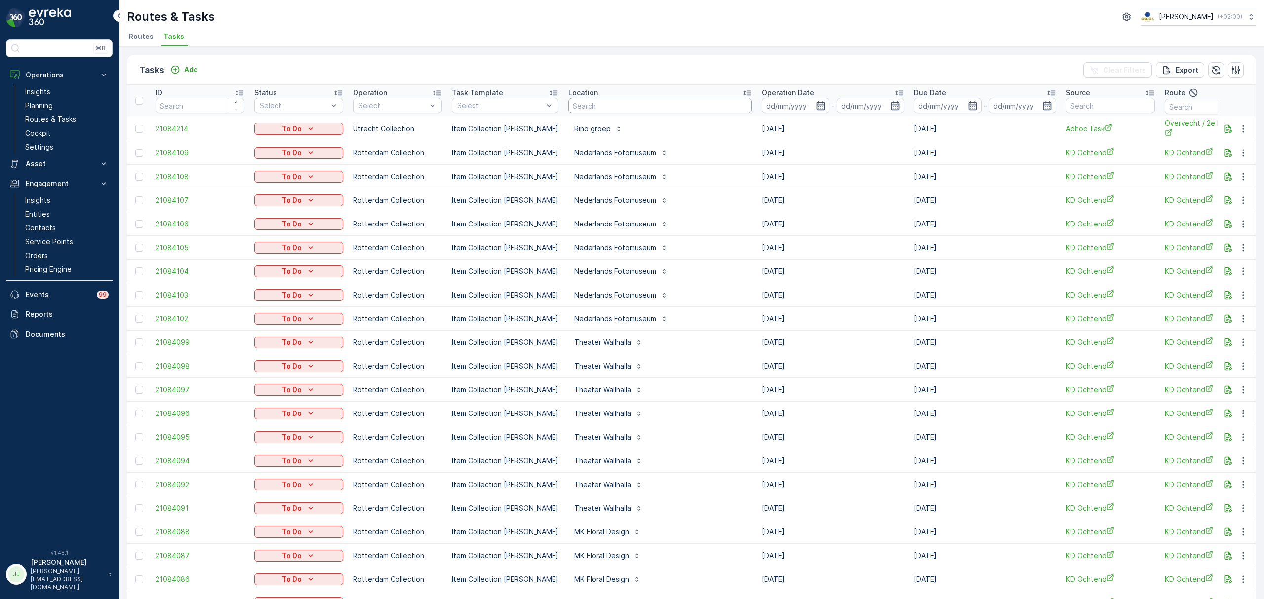
click at [581, 105] on input "text" at bounding box center [660, 106] width 184 height 16
type input "graef"
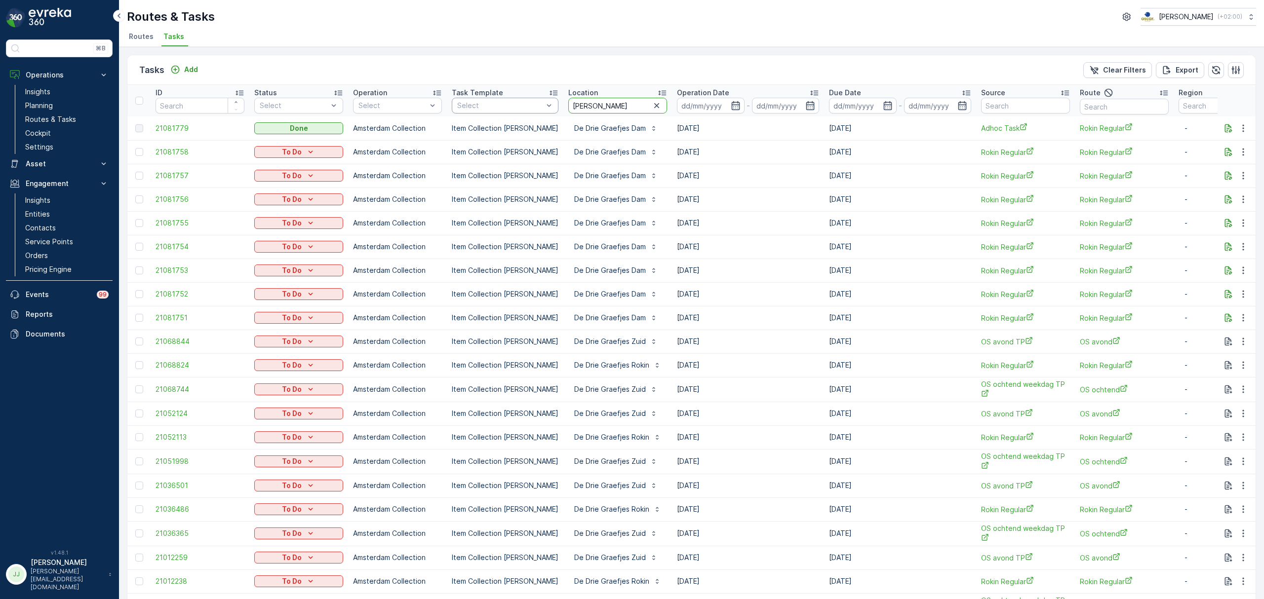
drag, startPoint x: 566, startPoint y: 101, endPoint x: 497, endPoint y: 101, distance: 69.1
click at [497, 101] on tr "ID Status Select Operation Select Task Template Select Location graef Operation…" at bounding box center [893, 101] width 1533 height 32
type input "floris"
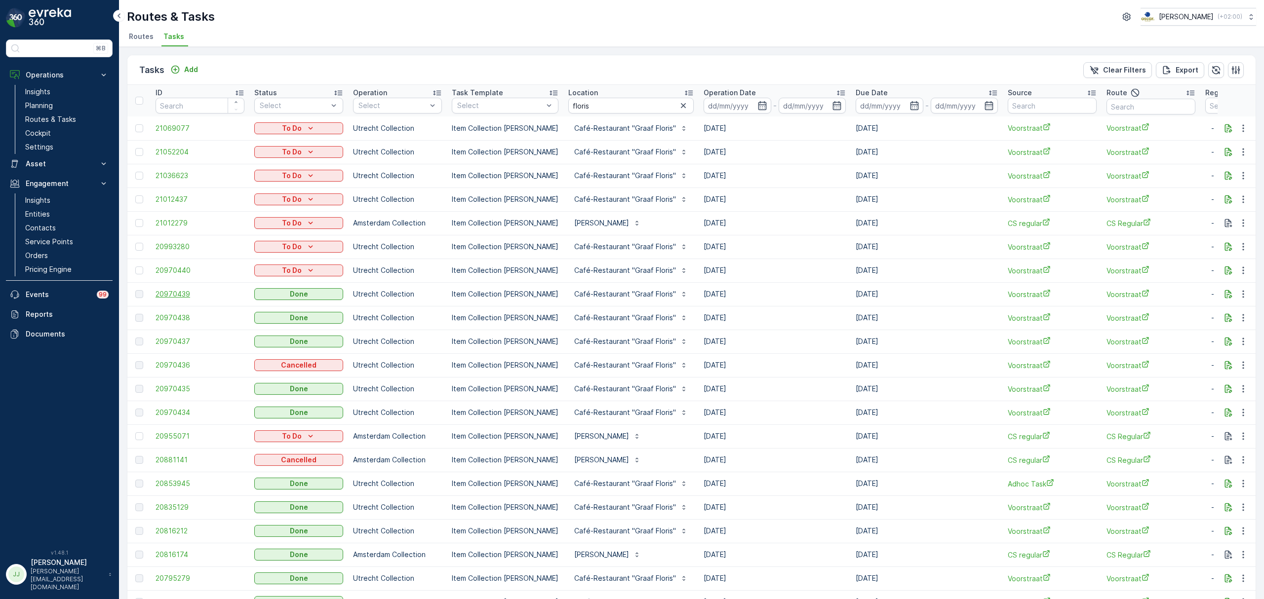
click at [190, 297] on span "20970439" at bounding box center [199, 294] width 89 height 10
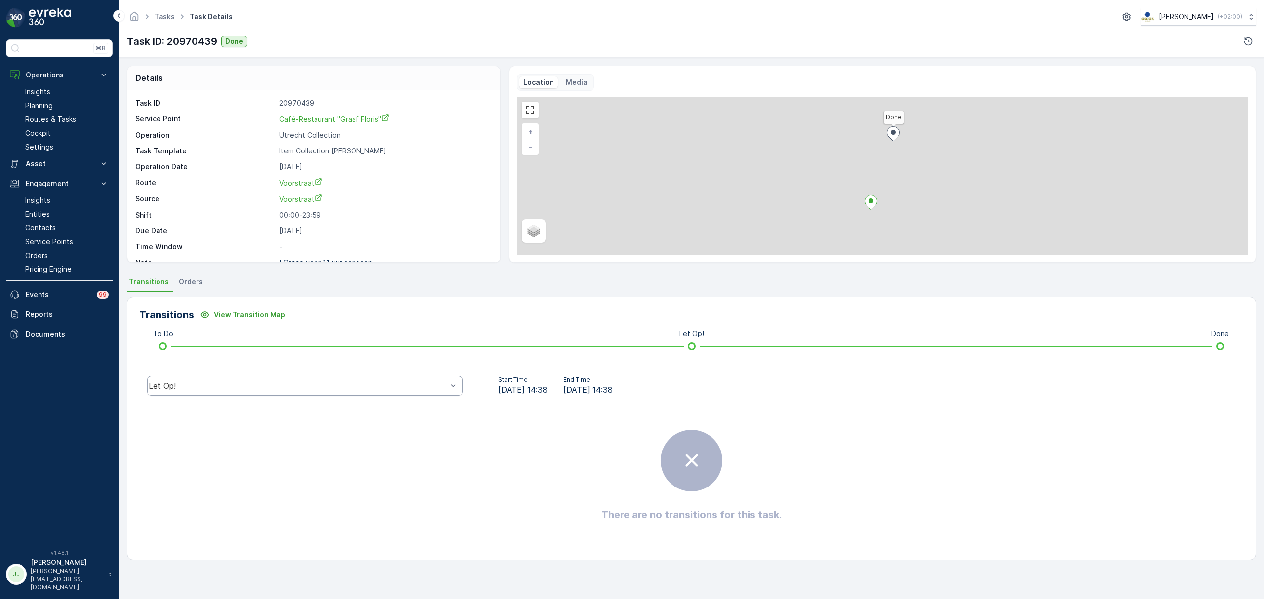
click at [250, 389] on div "Let Op!" at bounding box center [298, 386] width 299 height 9
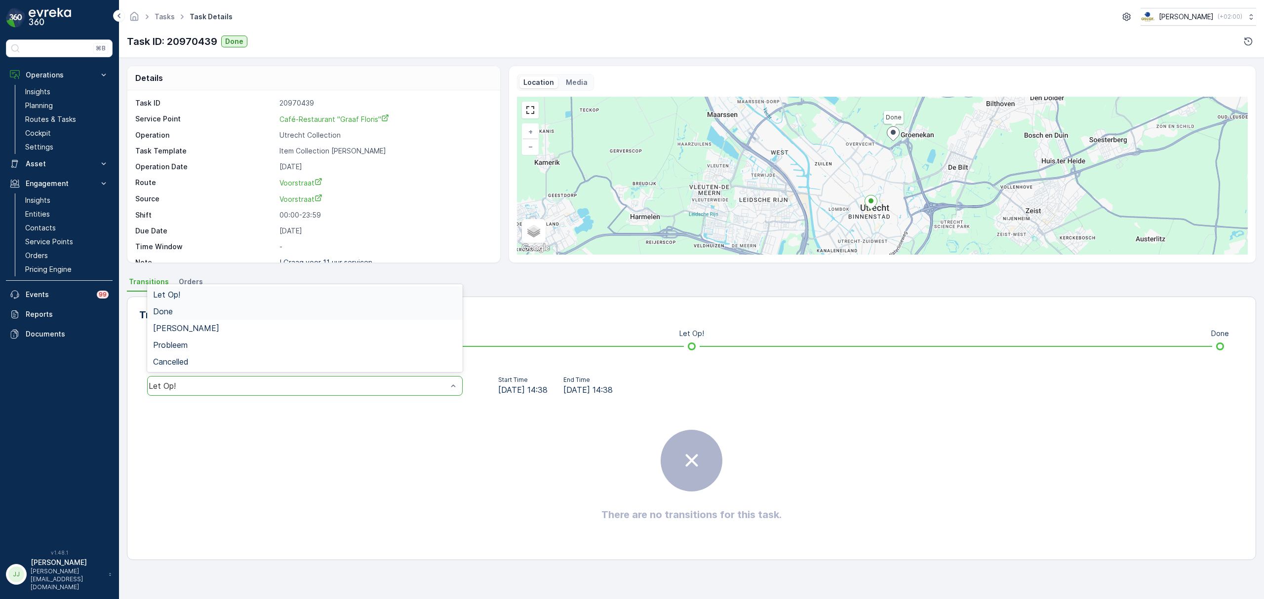
click at [201, 318] on div "Done" at bounding box center [304, 311] width 315 height 17
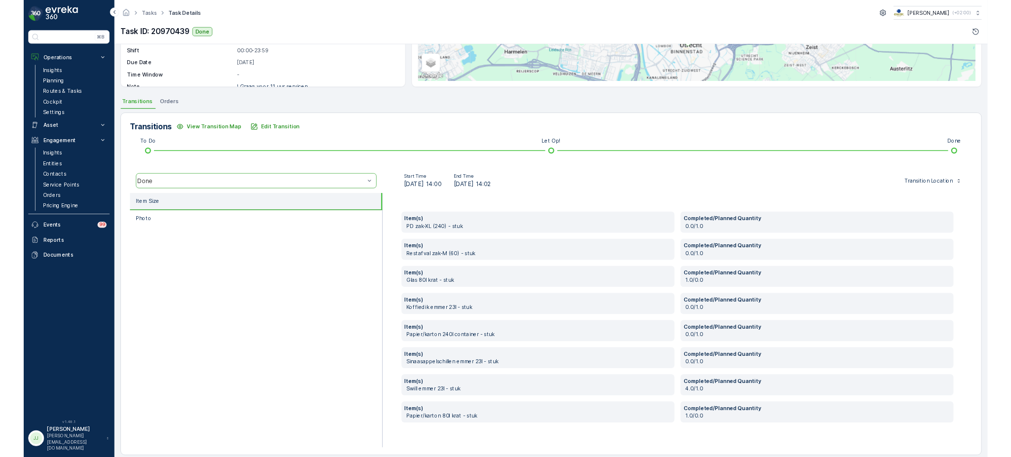
scroll to position [159, 0]
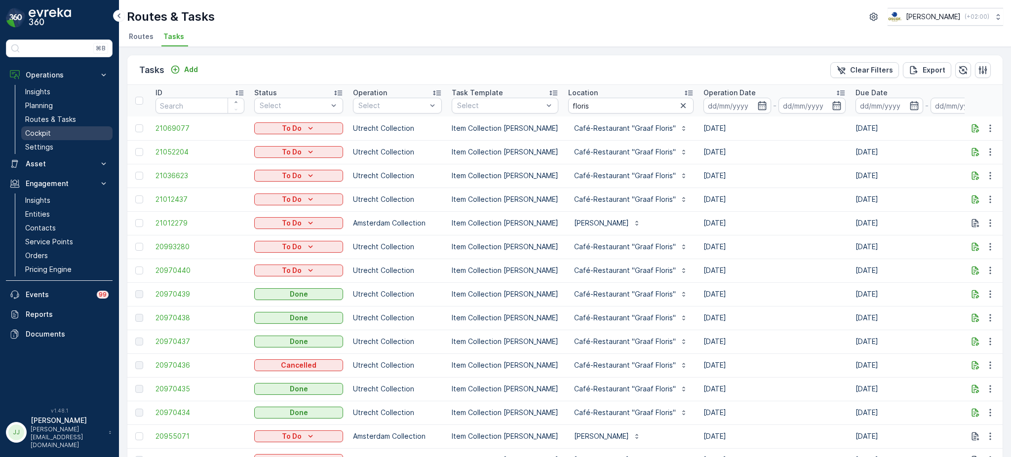
click at [55, 136] on link "Cockpit" at bounding box center [66, 133] width 91 height 14
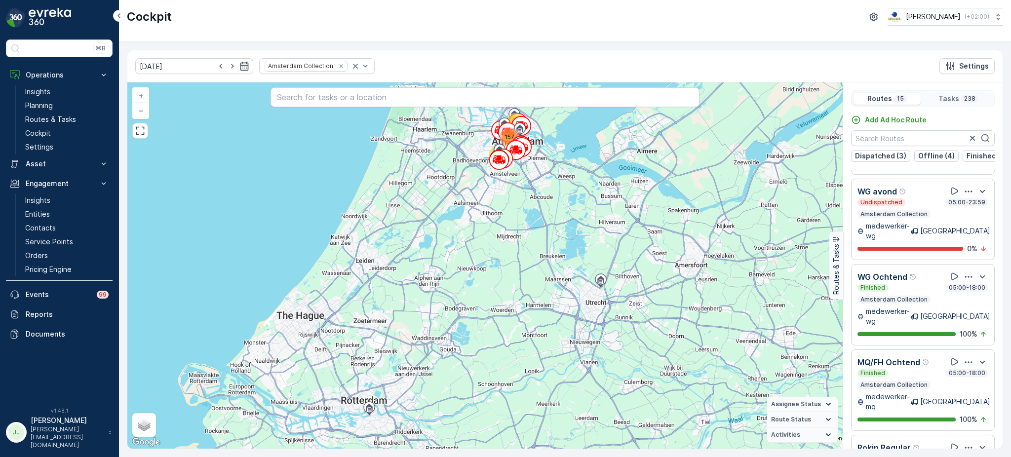
scroll to position [712, 0]
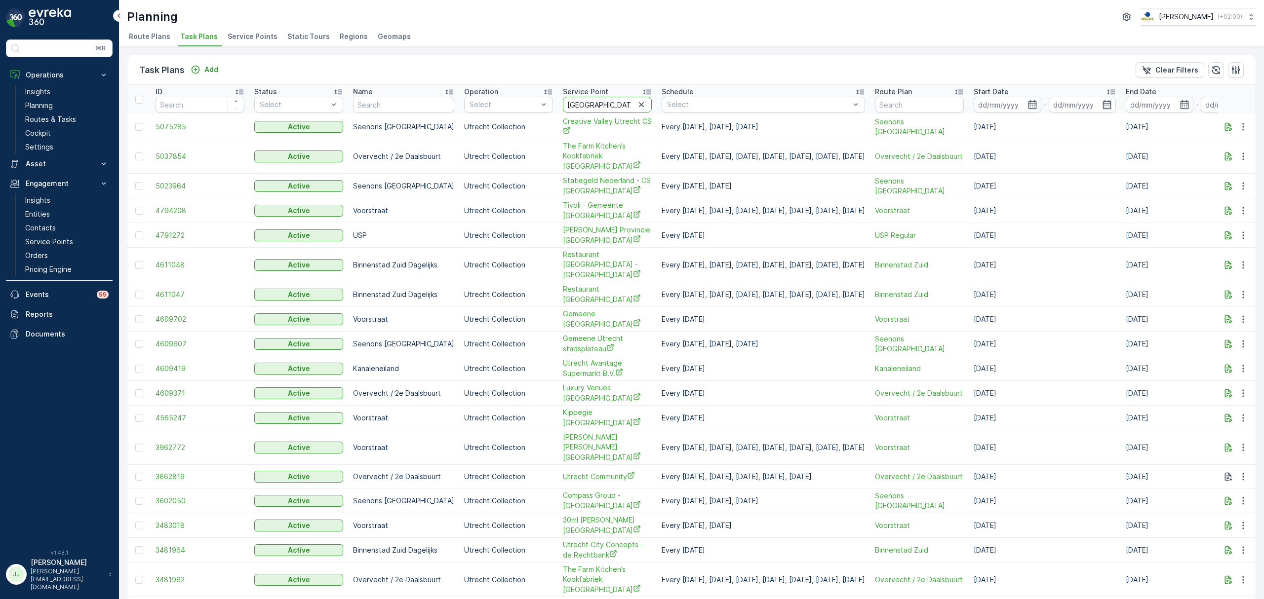
drag, startPoint x: 571, startPoint y: 104, endPoint x: 499, endPoint y: 96, distance: 73.0
click at [499, 96] on tr "ID Status Select Name Operation Select Service Point utrecht Schedule Select Ro…" at bounding box center [719, 100] width 1184 height 30
type input "t"
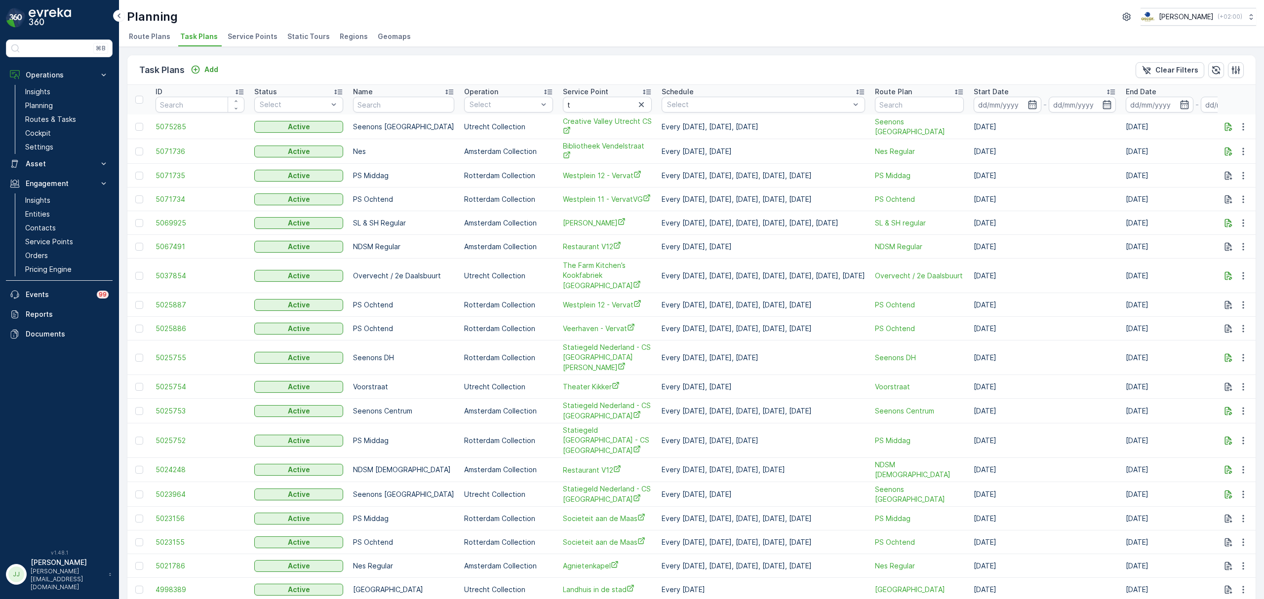
drag, startPoint x: 586, startPoint y: 101, endPoint x: 579, endPoint y: 109, distance: 11.2
click at [579, 109] on input "t" at bounding box center [607, 105] width 89 height 16
type input "e"
type input "sea"
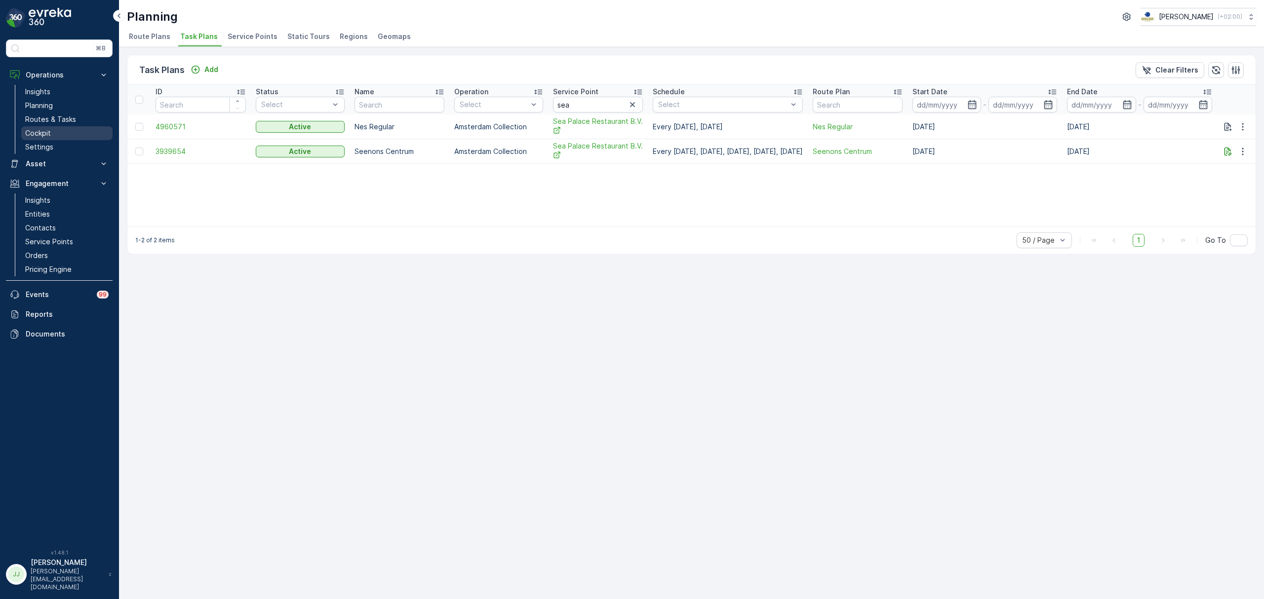
click at [30, 132] on p "Cockpit" at bounding box center [38, 133] width 26 height 10
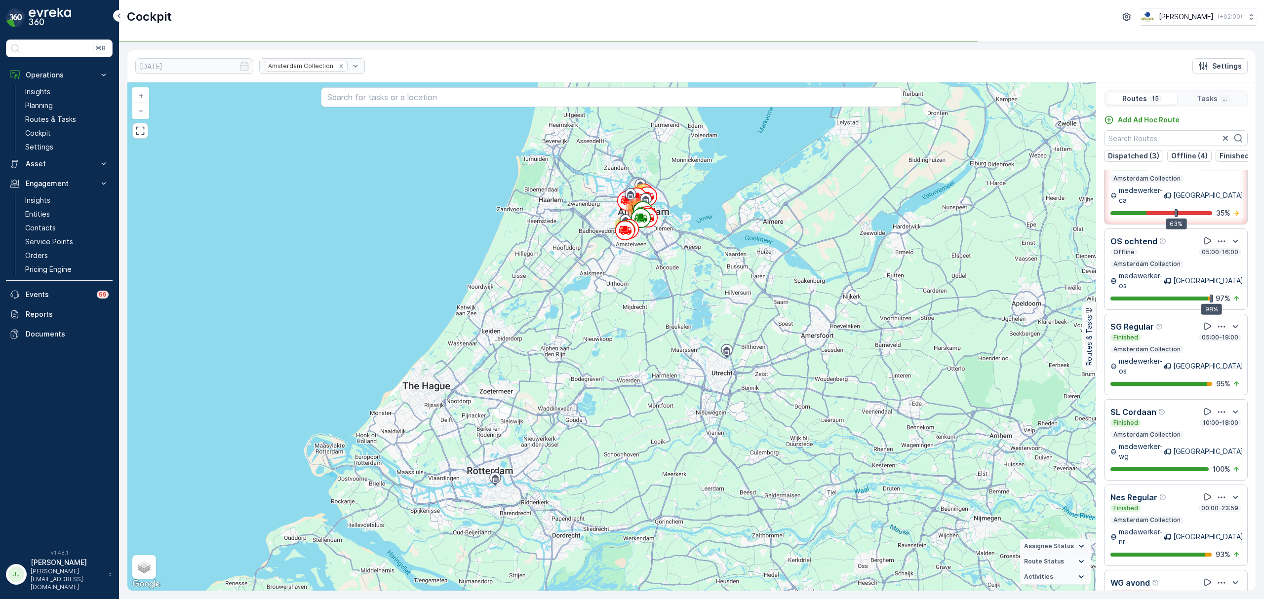
scroll to position [121, 0]
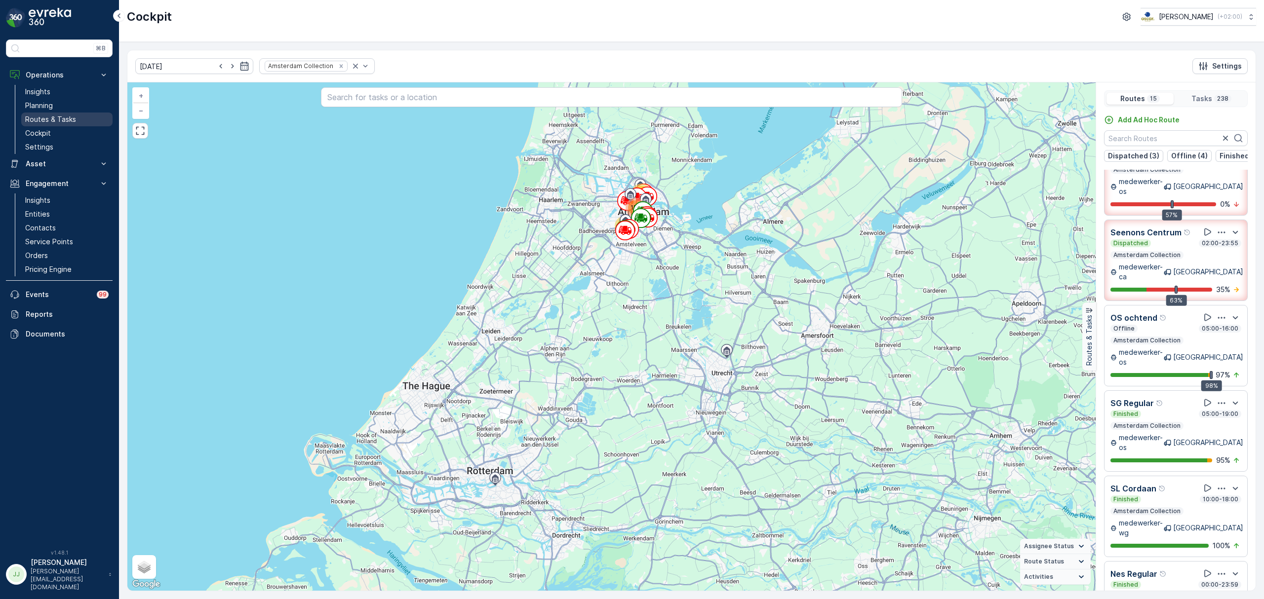
click at [72, 120] on p "Routes & Tasks" at bounding box center [50, 120] width 51 height 10
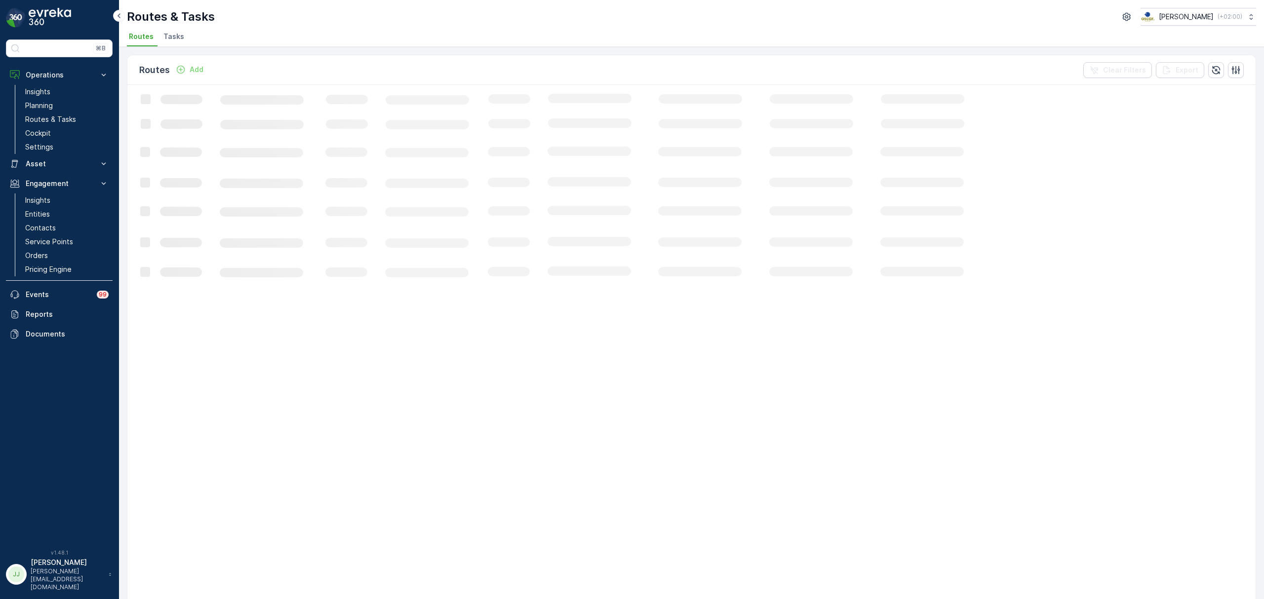
click at [162, 36] on ul "Routes Tasks" at bounding box center [687, 38] width 1121 height 17
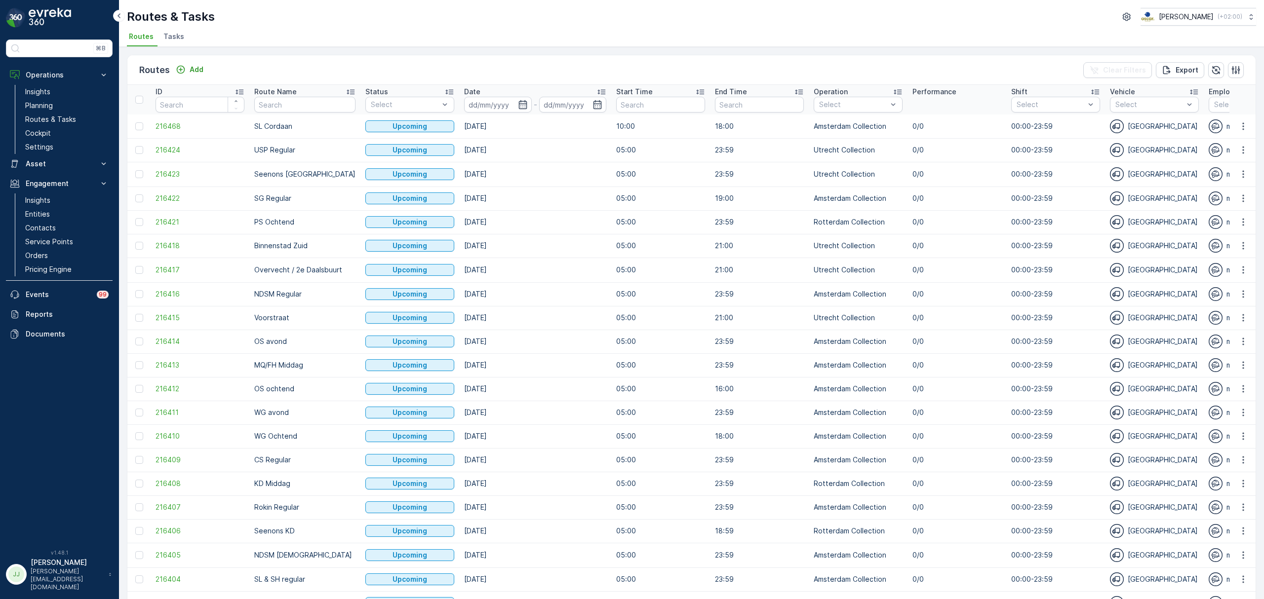
click at [174, 38] on span "Tasks" at bounding box center [173, 37] width 21 height 10
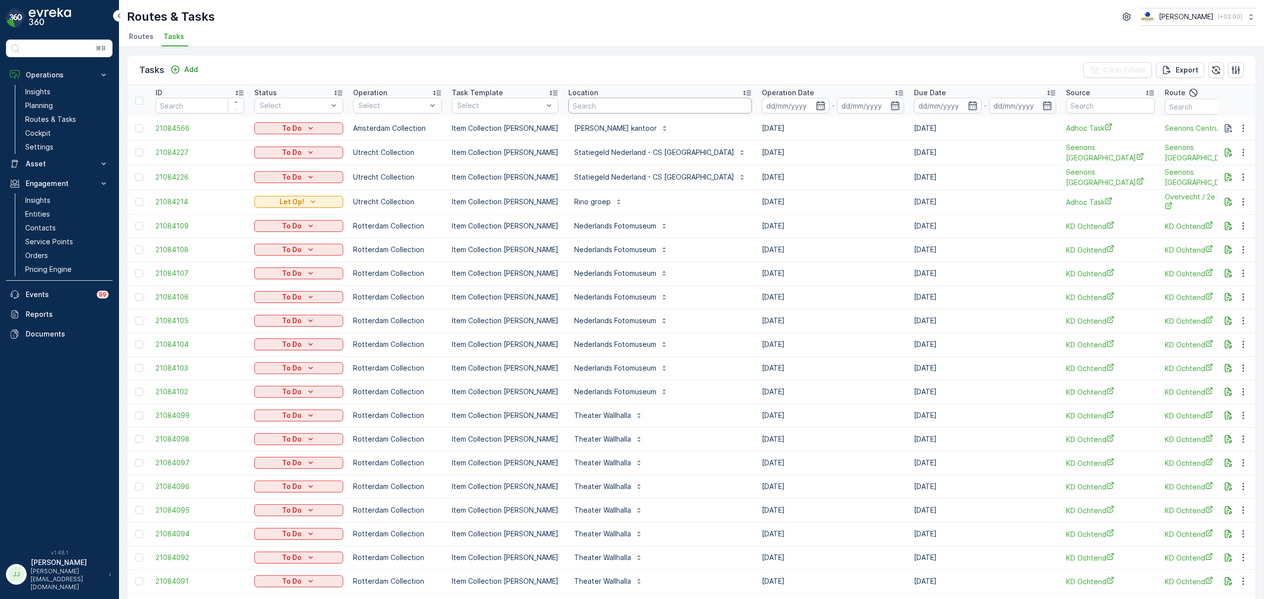
click at [580, 104] on input "text" at bounding box center [660, 106] width 184 height 16
type input "brasserie van"
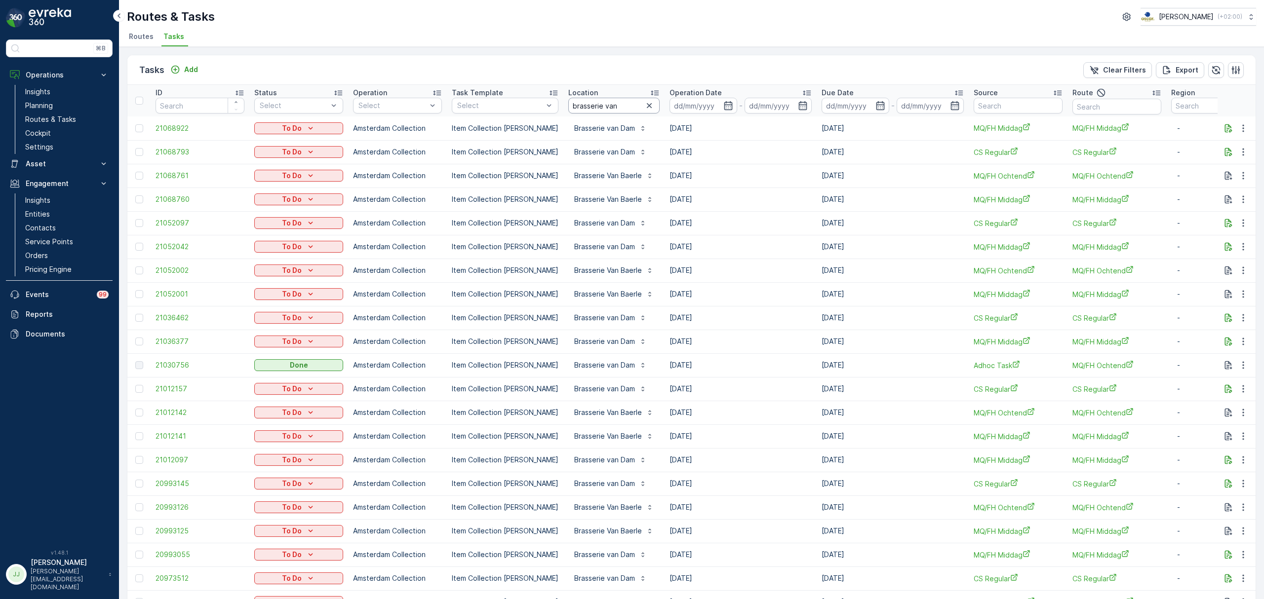
click at [620, 103] on input "brasserie van" at bounding box center [613, 106] width 91 height 16
type input "brasserie van dam"
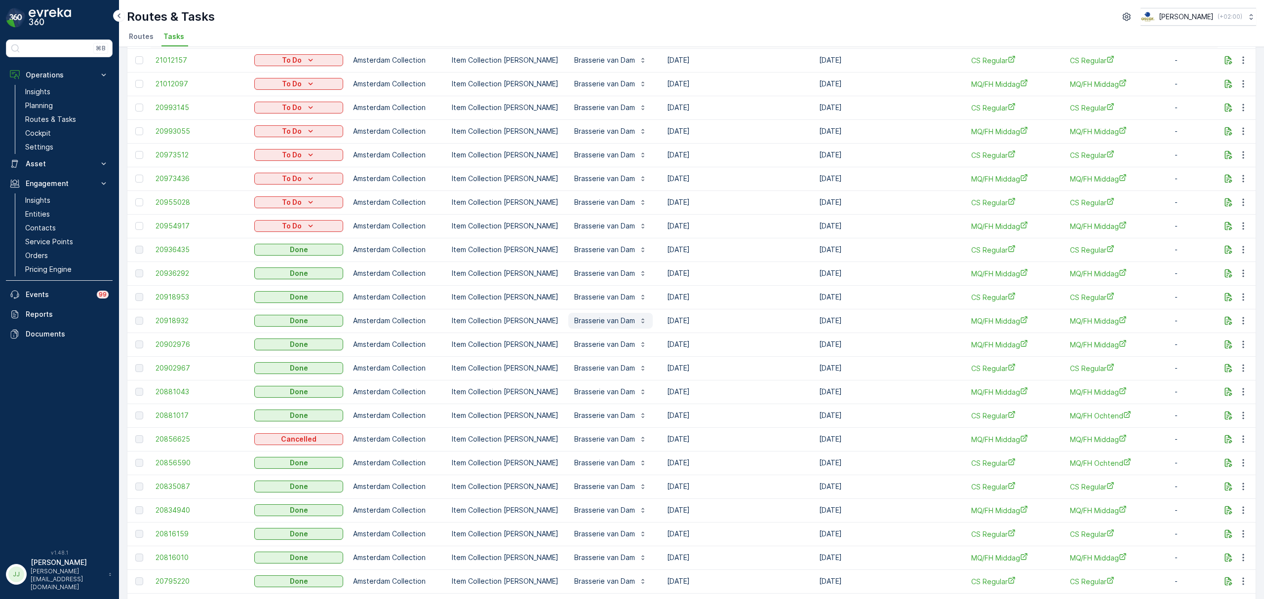
scroll to position [258, 0]
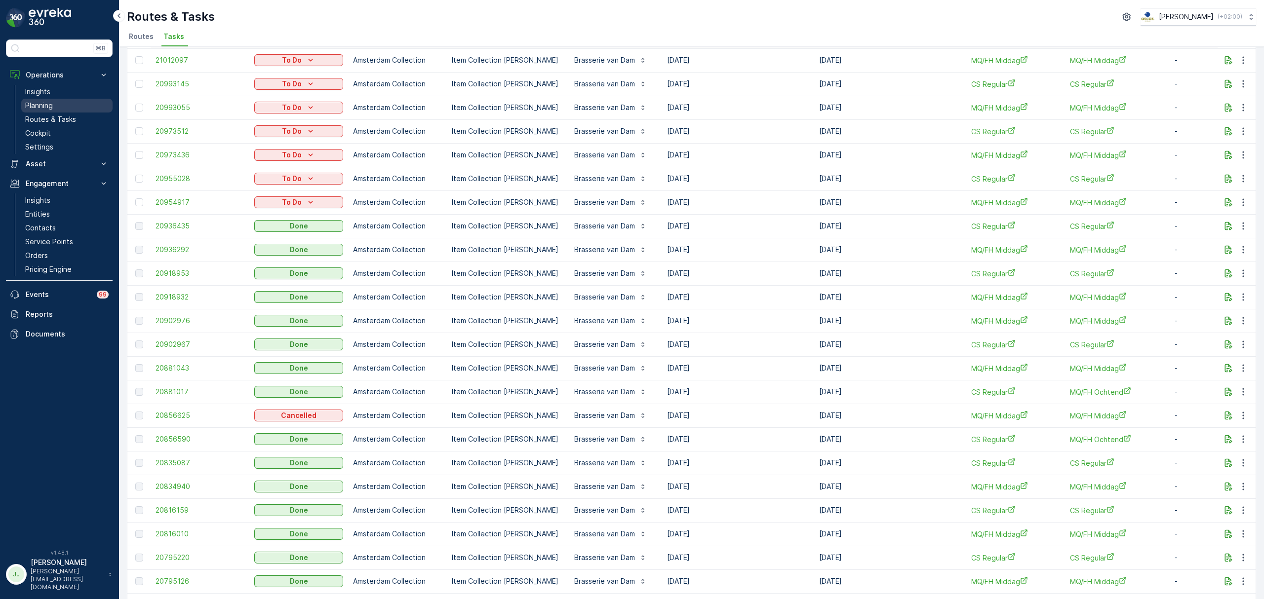
click at [55, 109] on link "Planning" at bounding box center [66, 106] width 91 height 14
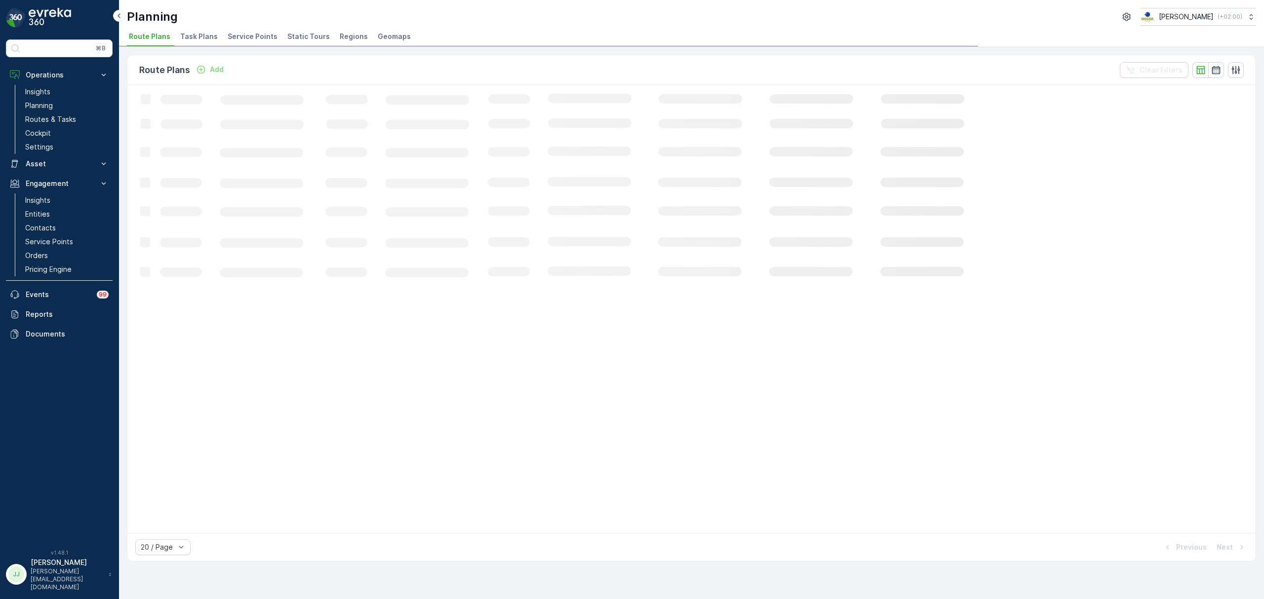
click at [210, 36] on span "Task Plans" at bounding box center [199, 37] width 38 height 10
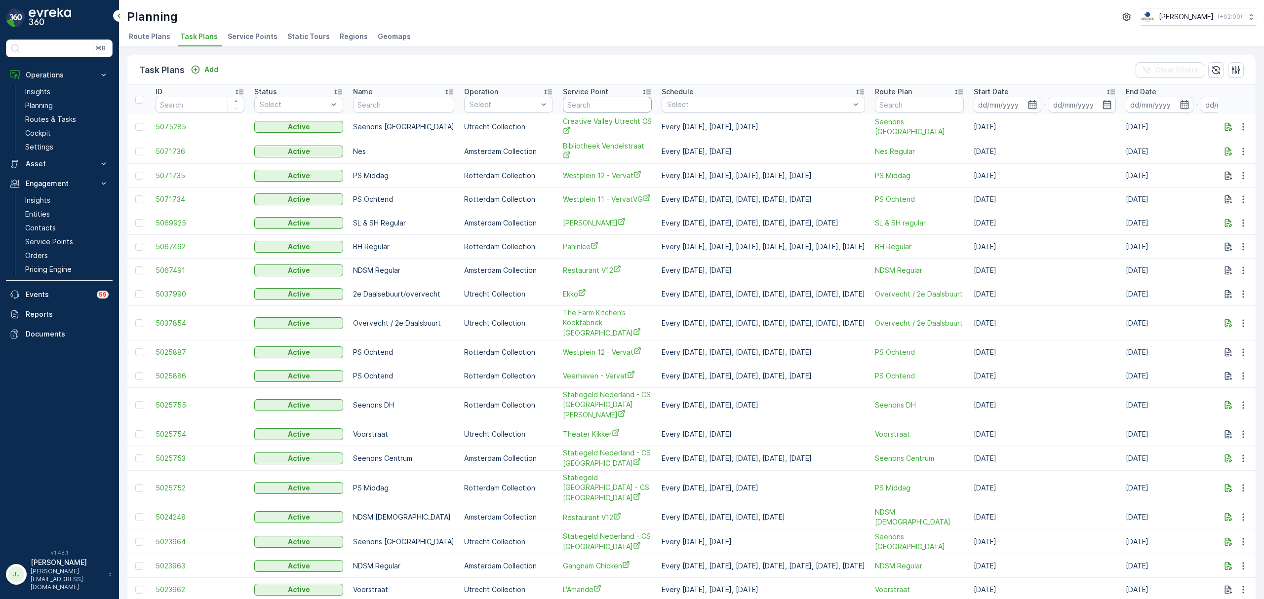
click at [583, 104] on input "text" at bounding box center [607, 105] width 89 height 16
type input "u"
type input "oude"
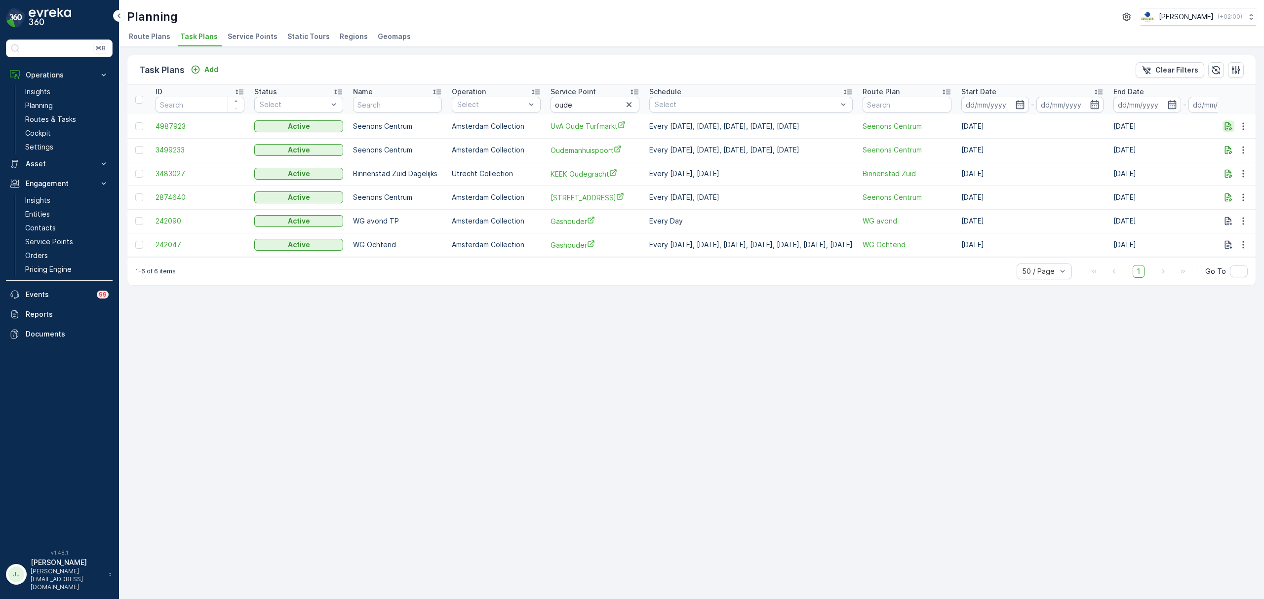
click at [1229, 129] on icon "button" at bounding box center [1228, 126] width 7 height 8
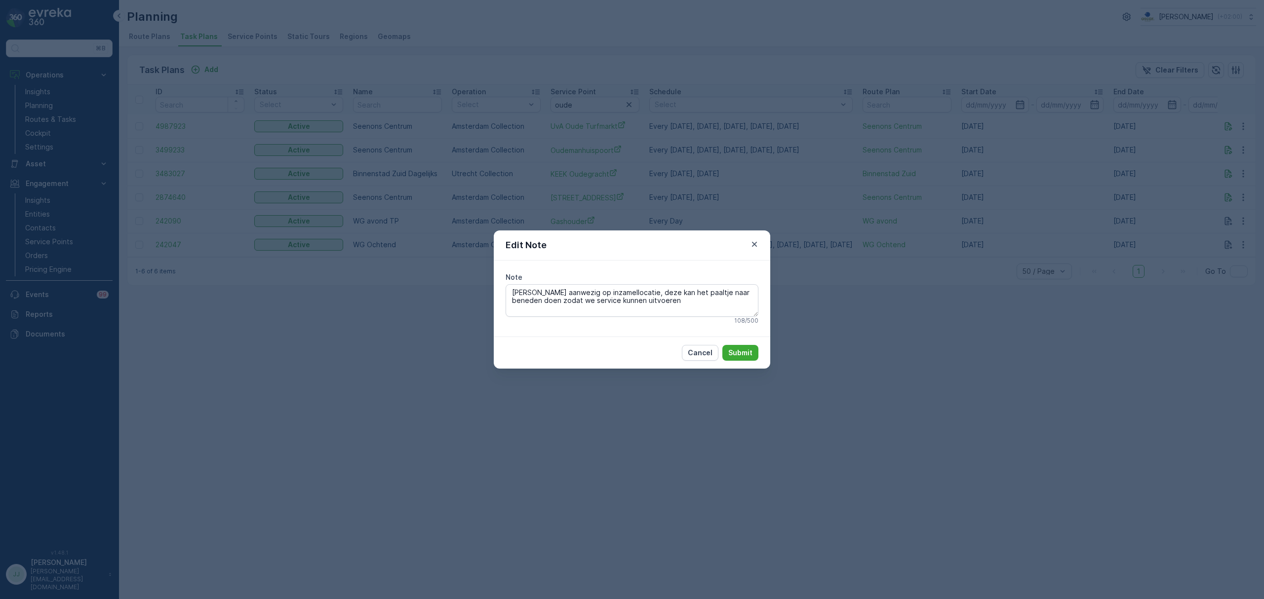
drag, startPoint x: 651, startPoint y: 300, endPoint x: 438, endPoint y: 291, distance: 212.4
click at [438, 291] on div "Edit Note Note Portier aanwezig op inzamellocatie, deze kan het paaltje naar be…" at bounding box center [632, 299] width 1264 height 599
click at [754, 242] on icon "button" at bounding box center [754, 244] width 10 height 10
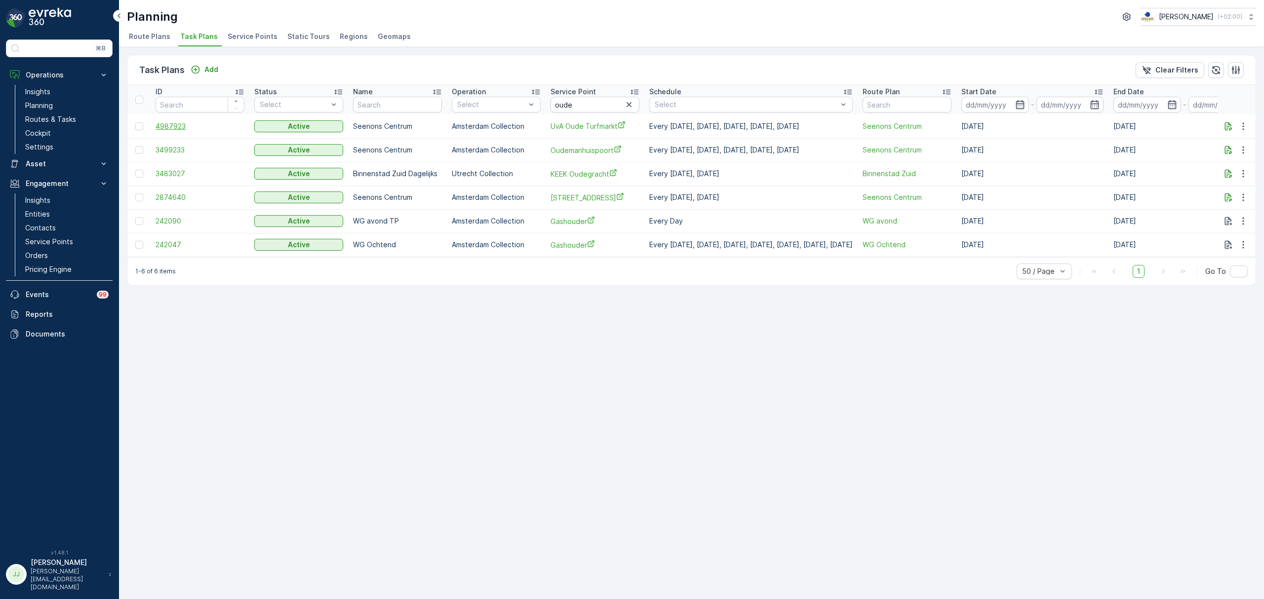
click at [178, 124] on span "4987923" at bounding box center [199, 126] width 89 height 10
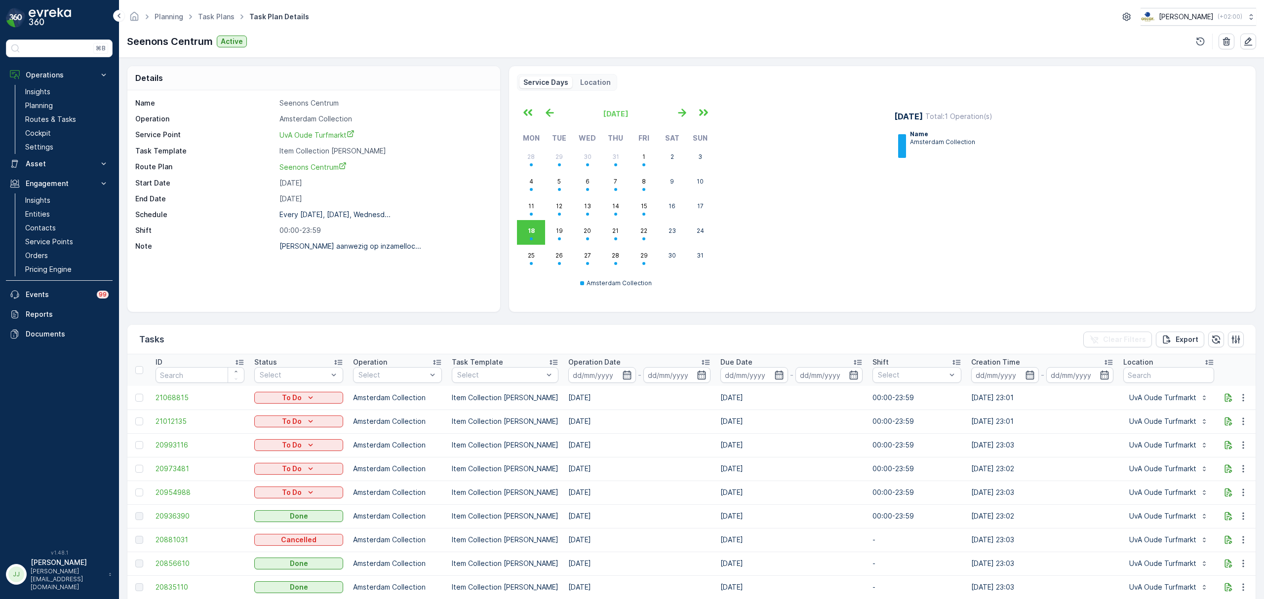
drag, startPoint x: 293, startPoint y: 135, endPoint x: 294, endPoint y: 129, distance: 5.5
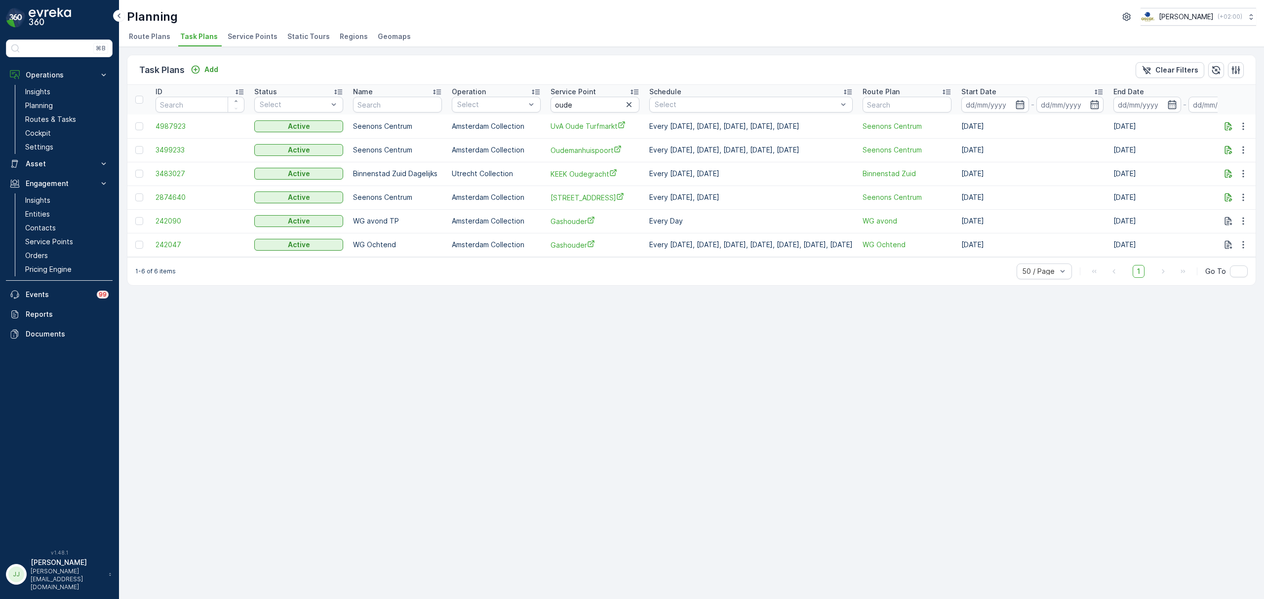
click at [248, 39] on span "Service Points" at bounding box center [253, 37] width 50 height 10
click at [595, 119] on td "UvA Oude Turfmarkt" at bounding box center [594, 127] width 99 height 24
click at [593, 123] on span "UvA Oude Turfmarkt" at bounding box center [594, 126] width 89 height 10
click at [67, 112] on link "Planning" at bounding box center [66, 106] width 91 height 14
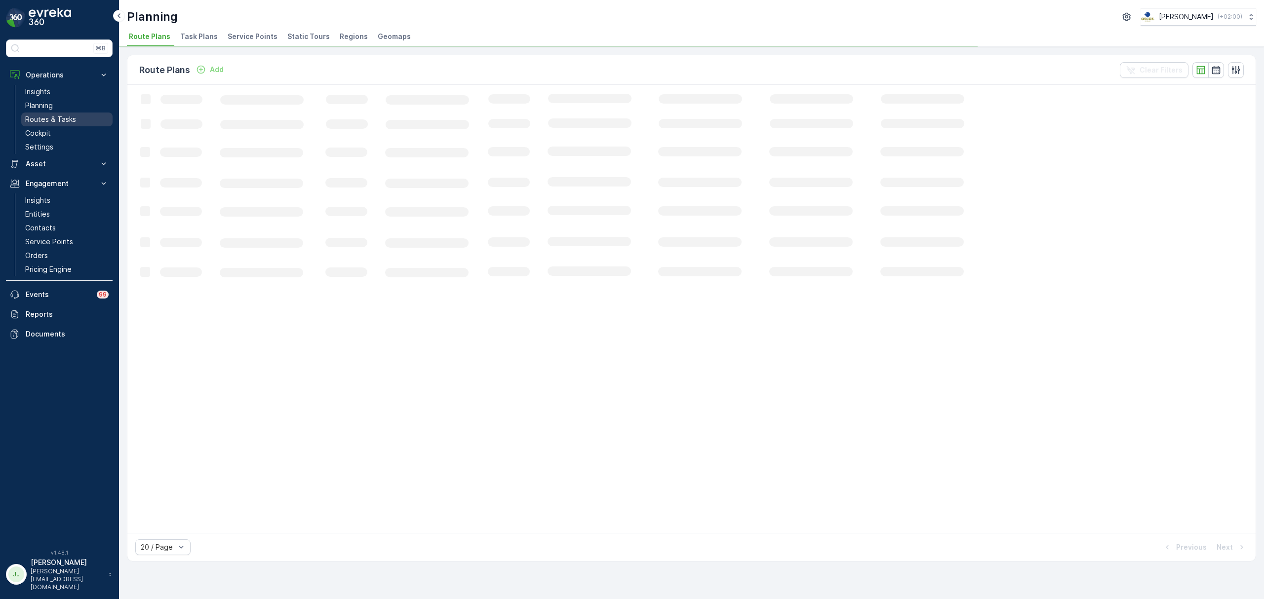
click at [70, 114] on link "Routes & Tasks" at bounding box center [66, 120] width 91 height 14
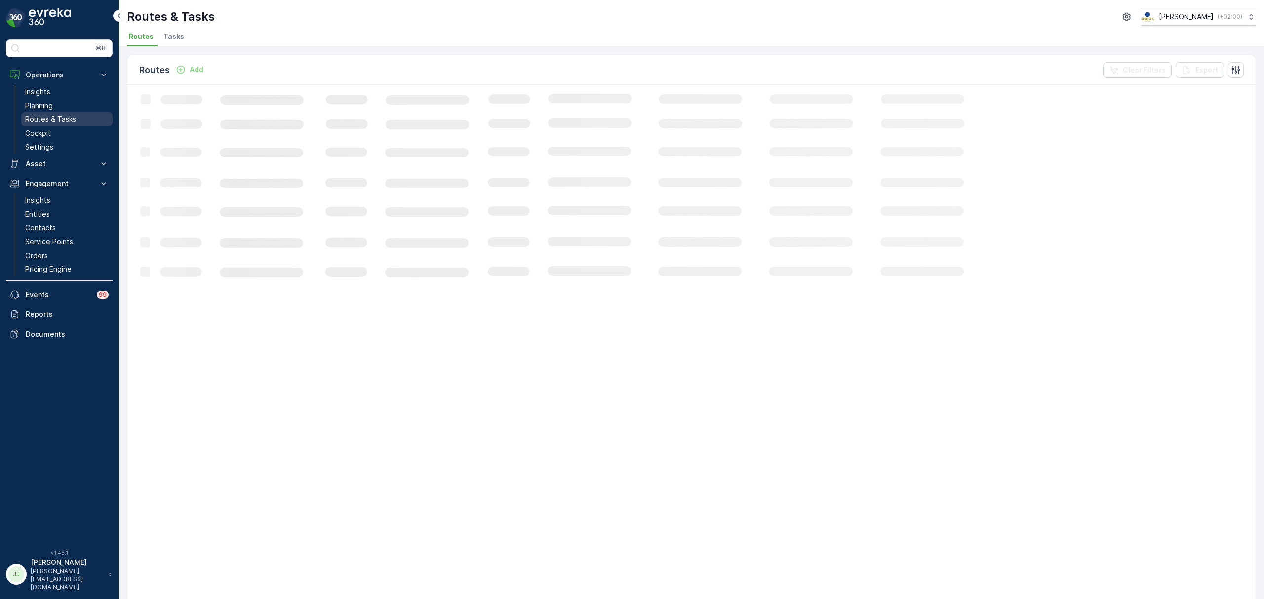
click at [70, 116] on p "Routes & Tasks" at bounding box center [50, 120] width 51 height 10
drag, startPoint x: 168, startPoint y: 38, endPoint x: 174, endPoint y: 34, distance: 7.1
click at [168, 38] on span "Tasks" at bounding box center [173, 37] width 21 height 10
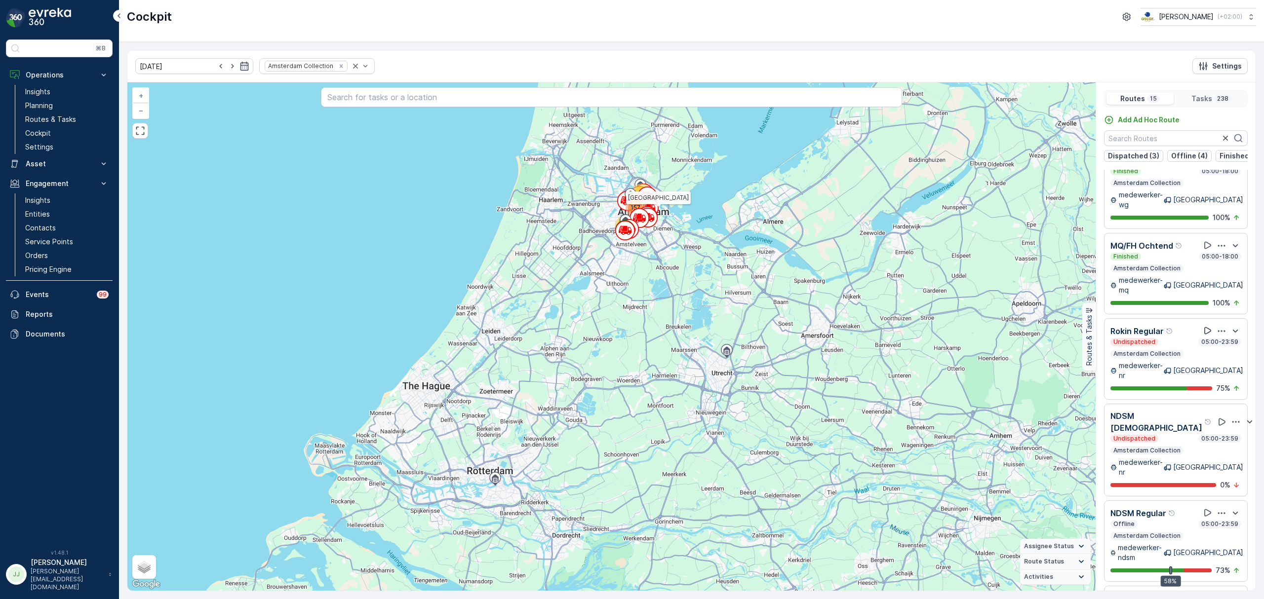
scroll to position [706, 0]
click at [1204, 327] on icon at bounding box center [1207, 330] width 7 height 7
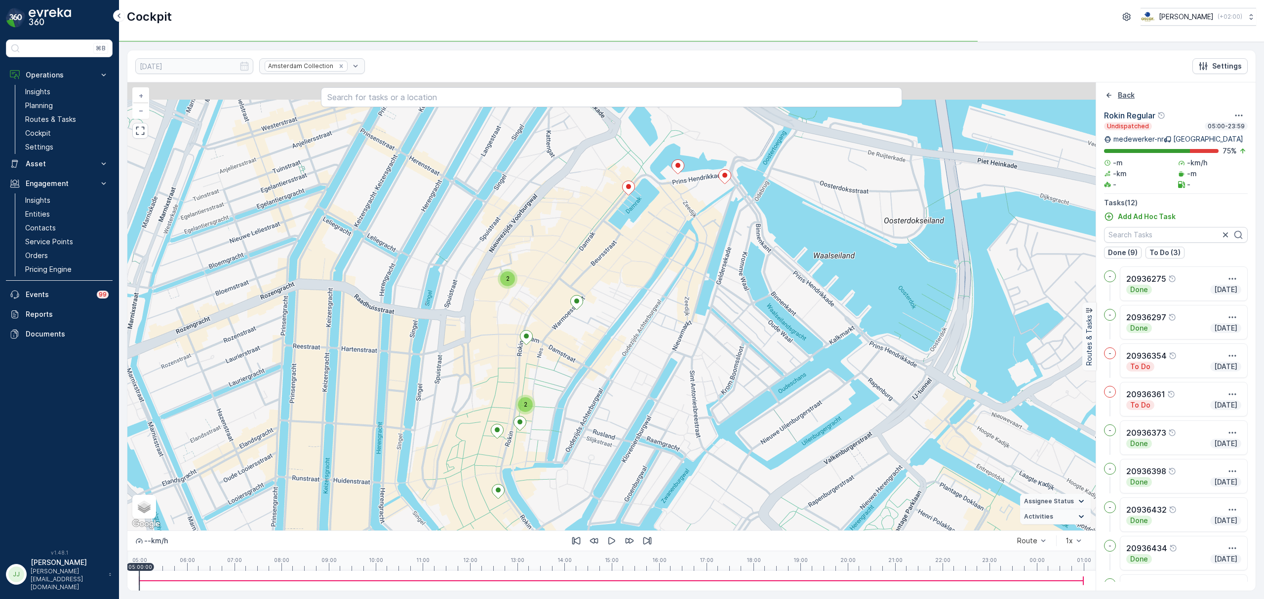
click at [1106, 92] on icon "Back" at bounding box center [1109, 95] width 10 height 10
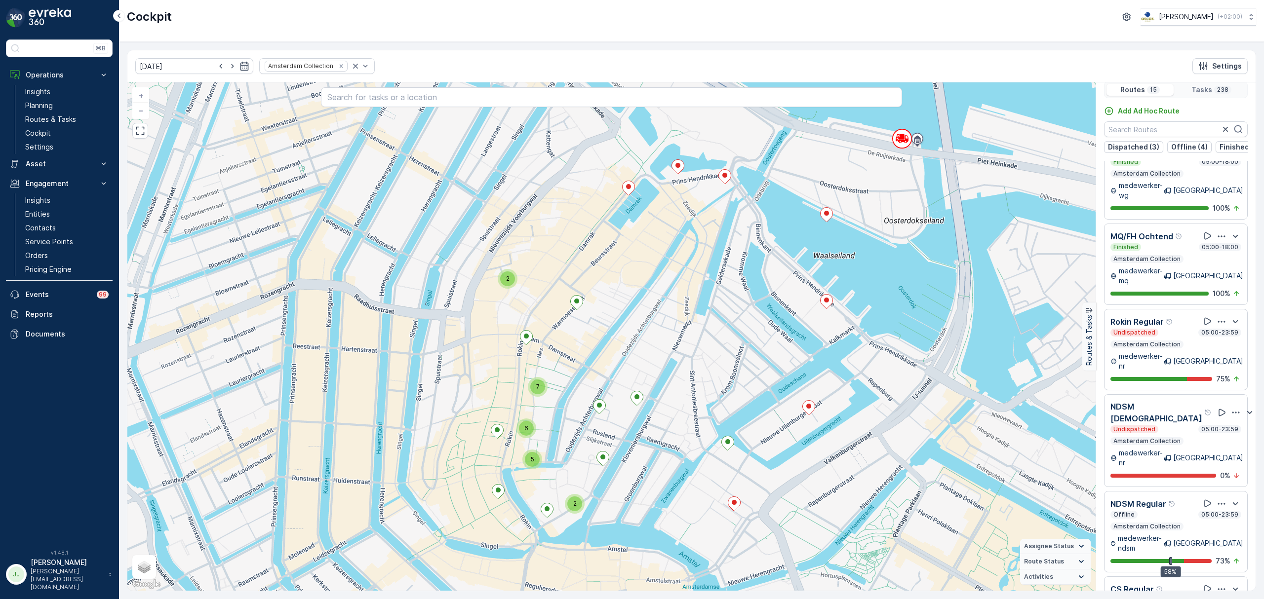
scroll to position [25, 0]
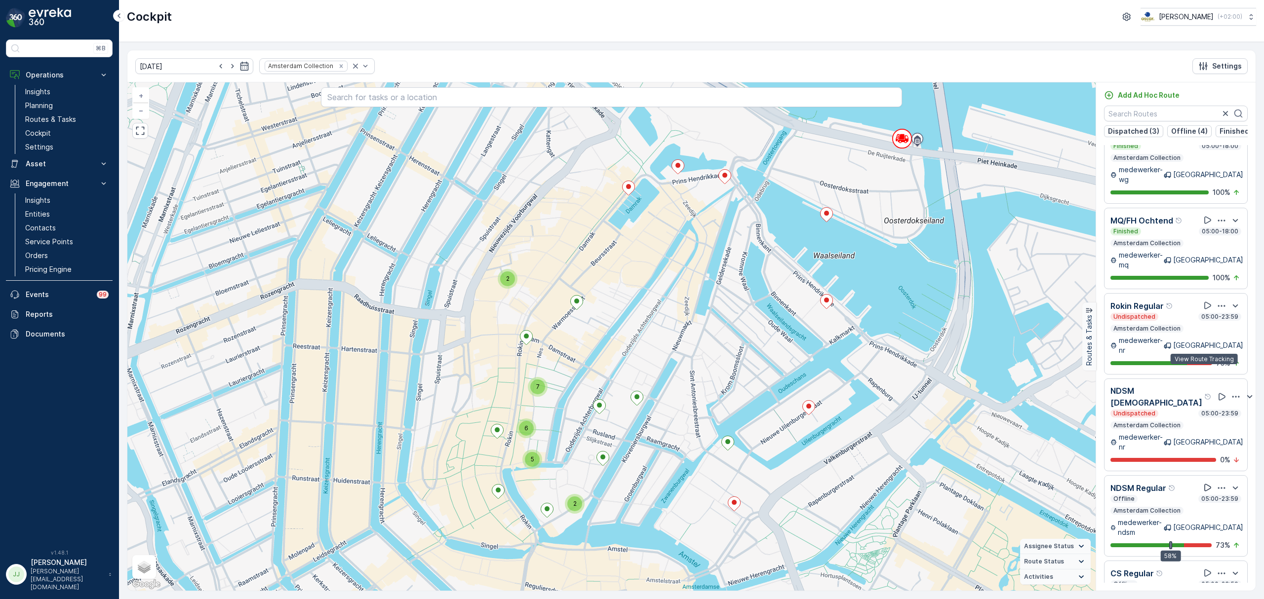
click at [1206, 483] on icon at bounding box center [1207, 488] width 10 height 10
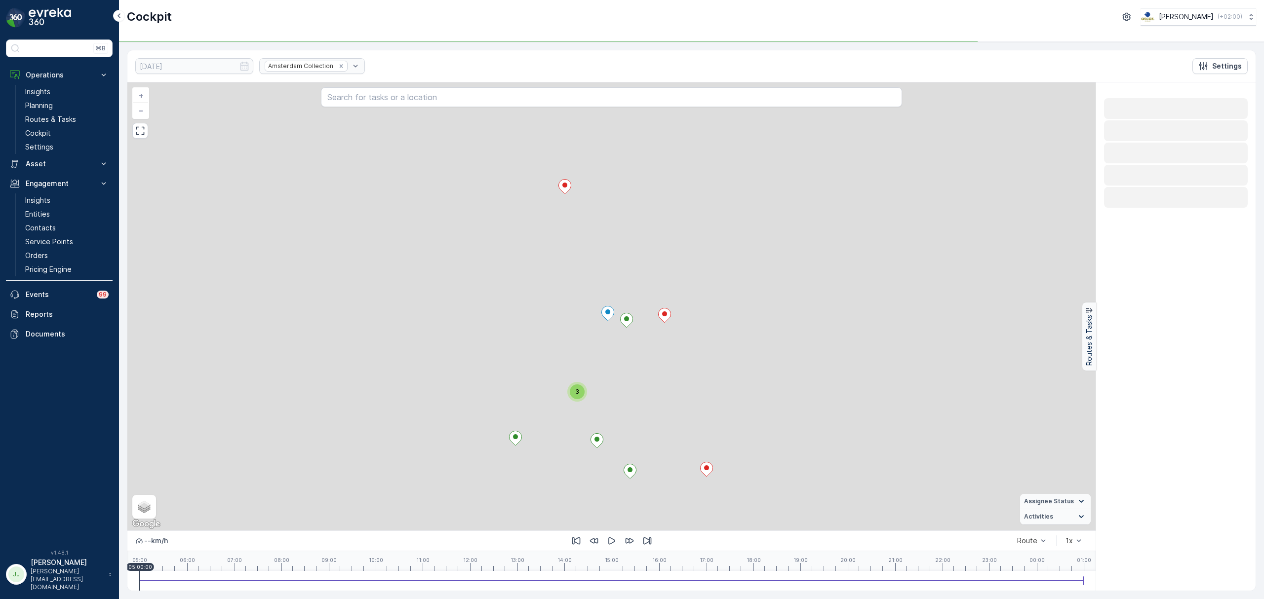
scroll to position [0, 0]
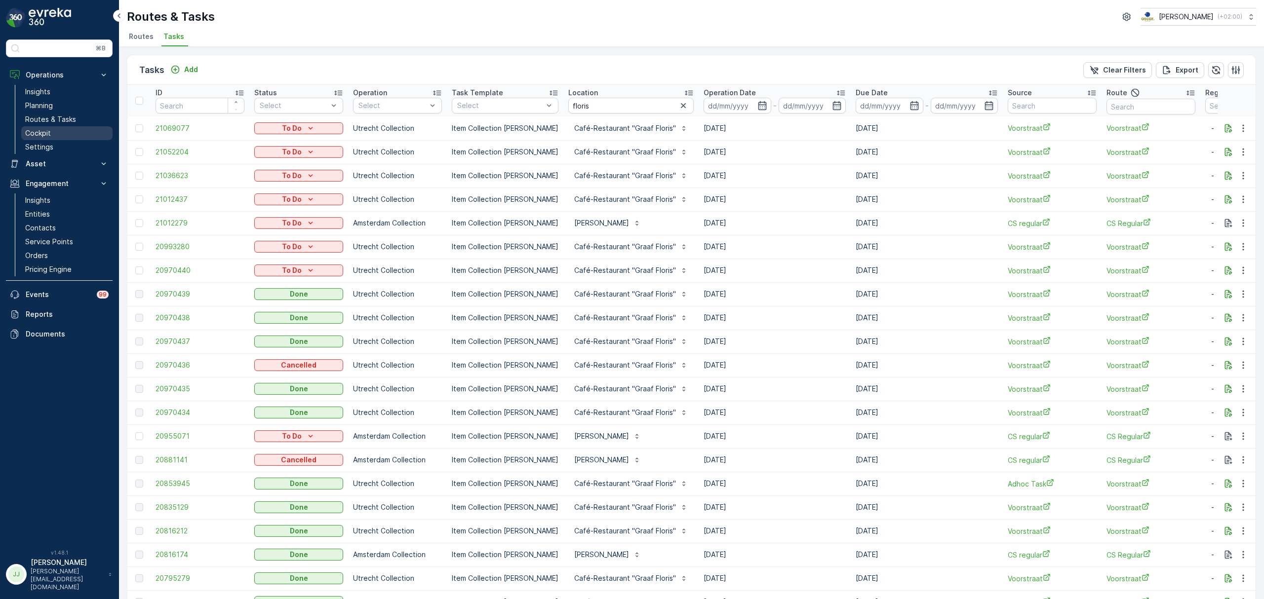
click at [58, 133] on link "Cockpit" at bounding box center [66, 133] width 91 height 14
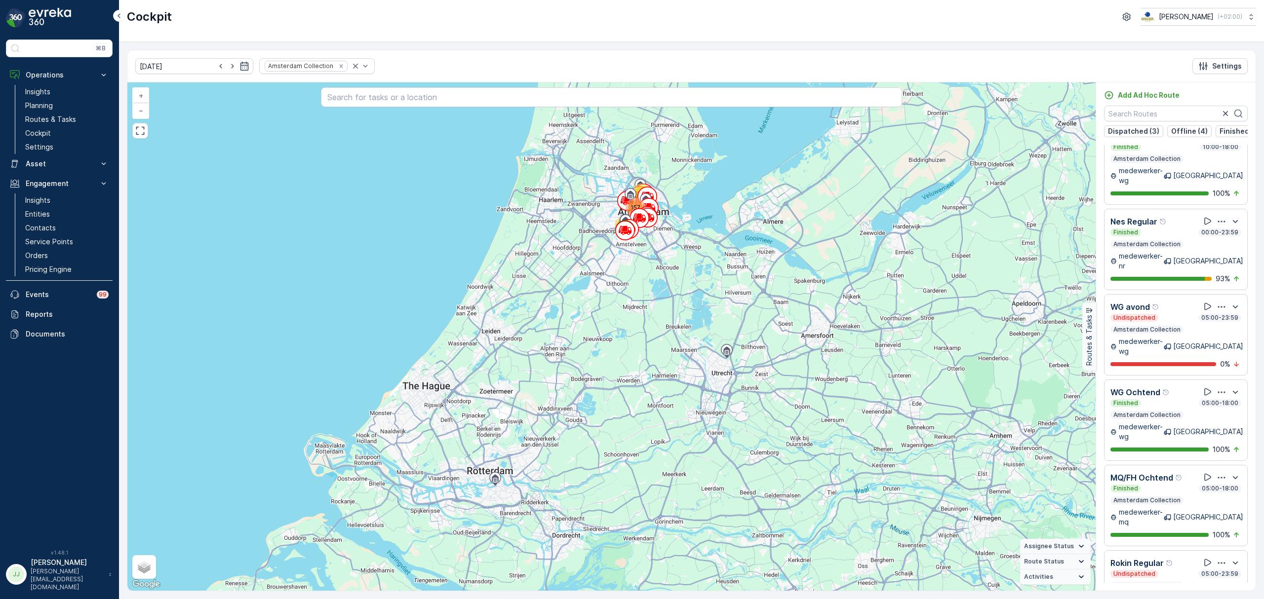
scroll to position [443, 0]
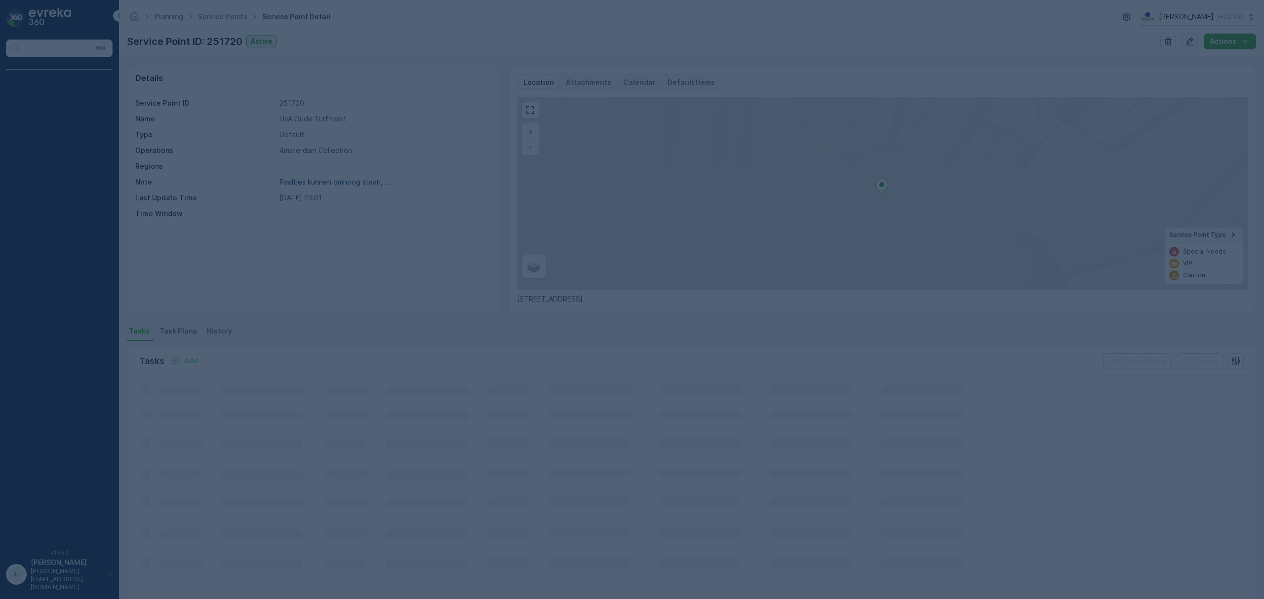
click at [595, 82] on div at bounding box center [632, 299] width 1264 height 599
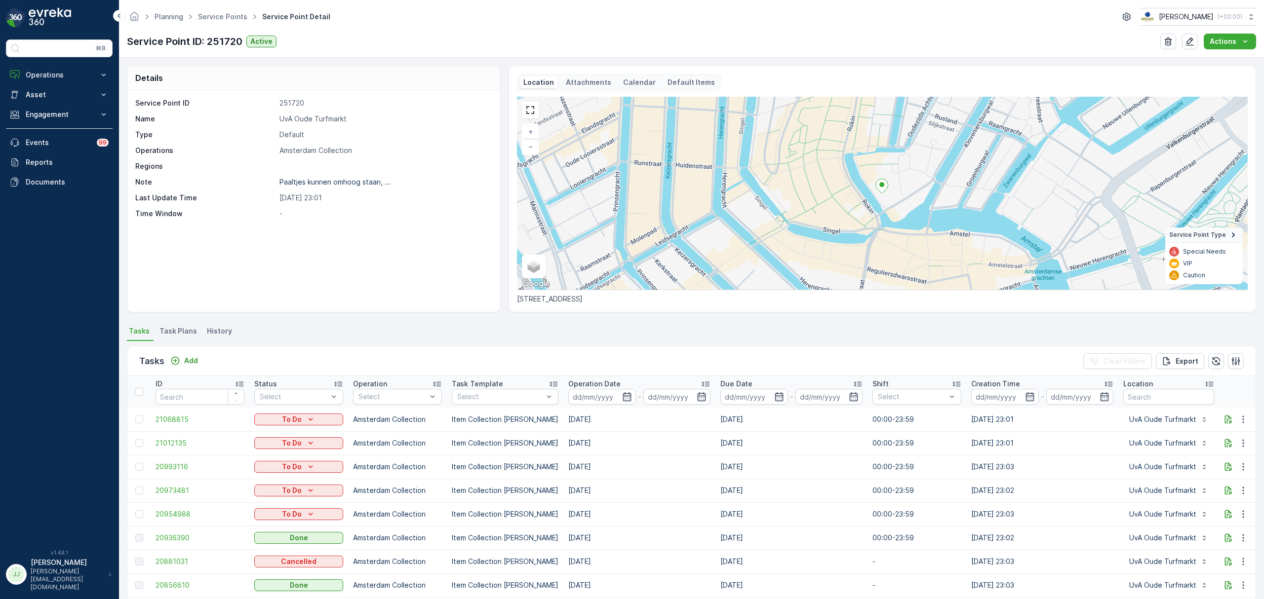
click at [591, 83] on p "Attachments" at bounding box center [588, 82] width 45 height 10
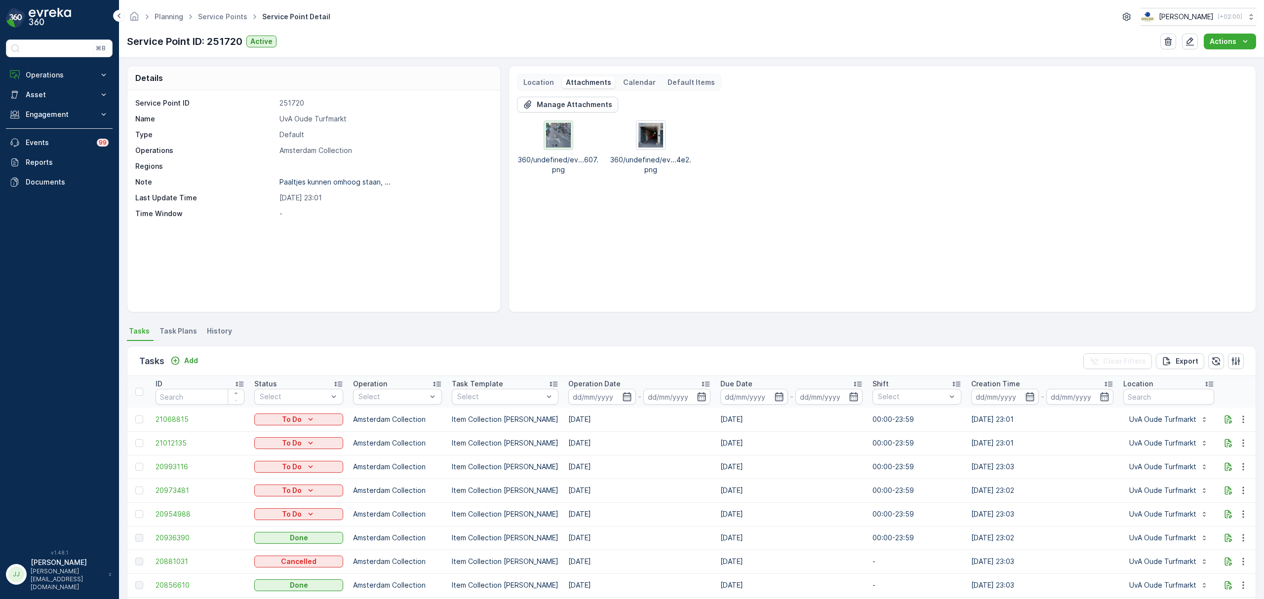
click at [564, 132] on img at bounding box center [558, 135] width 25 height 25
click at [659, 133] on img at bounding box center [650, 135] width 25 height 25
click at [318, 184] on p "Paaltjes kunnen omhoog staan, ..." at bounding box center [334, 182] width 111 height 8
drag, startPoint x: 205, startPoint y: 59, endPoint x: 188, endPoint y: 41, distance: 24.8
